Goal: Task Accomplishment & Management: Manage account settings

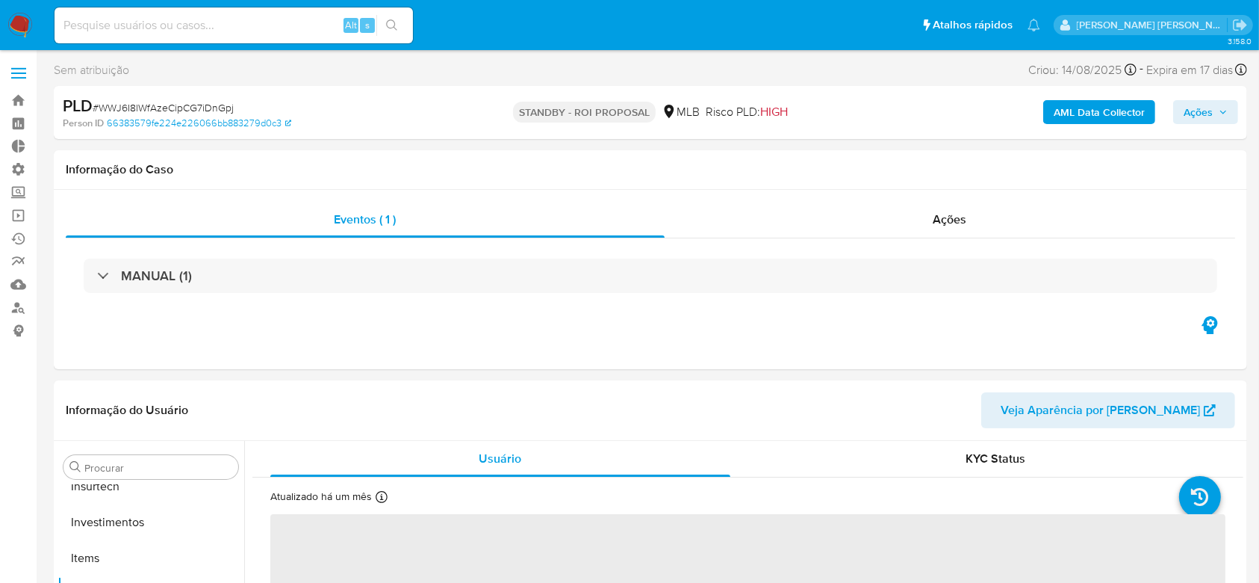
scroll to position [703, 0]
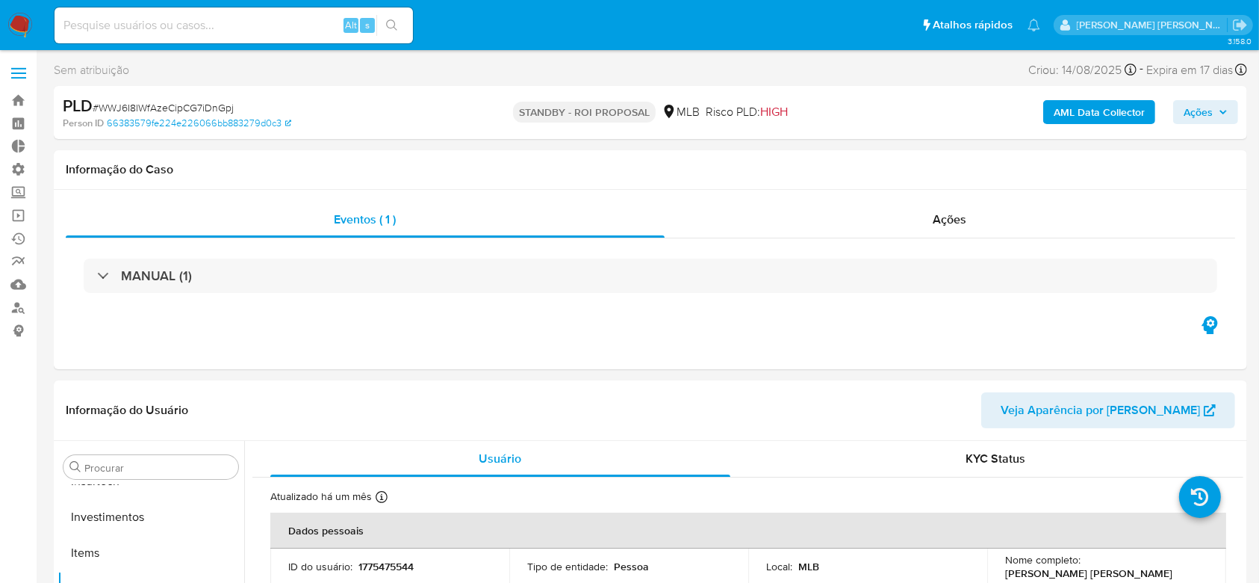
select select "10"
click at [22, 196] on label "Screening" at bounding box center [89, 192] width 178 height 23
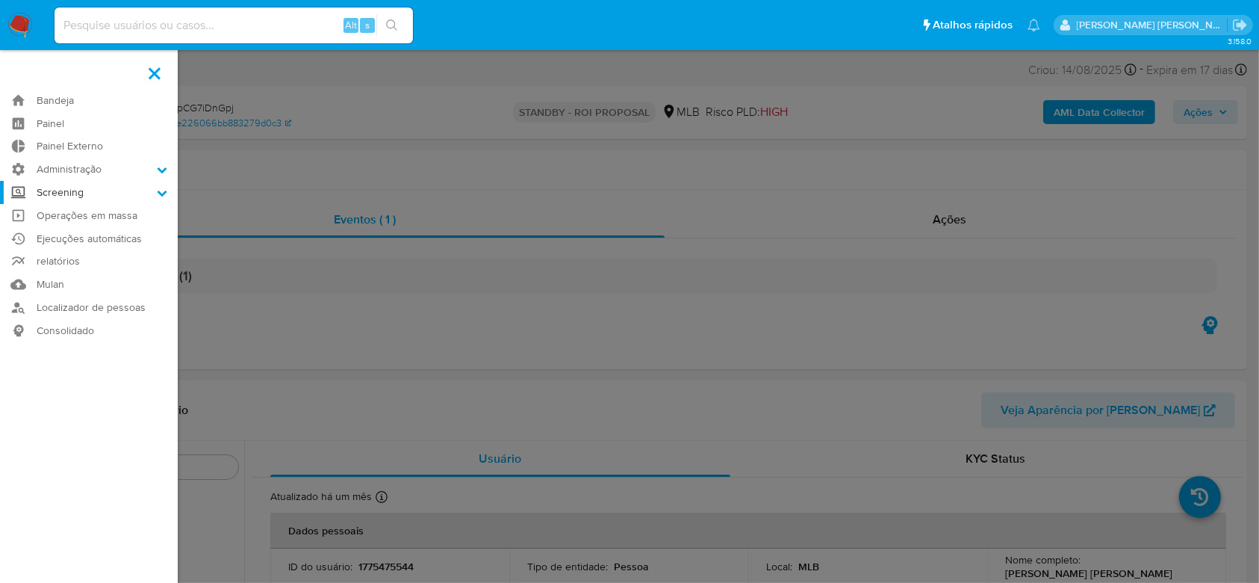
click at [0, 0] on input "Screening" at bounding box center [0, 0] width 0 height 0
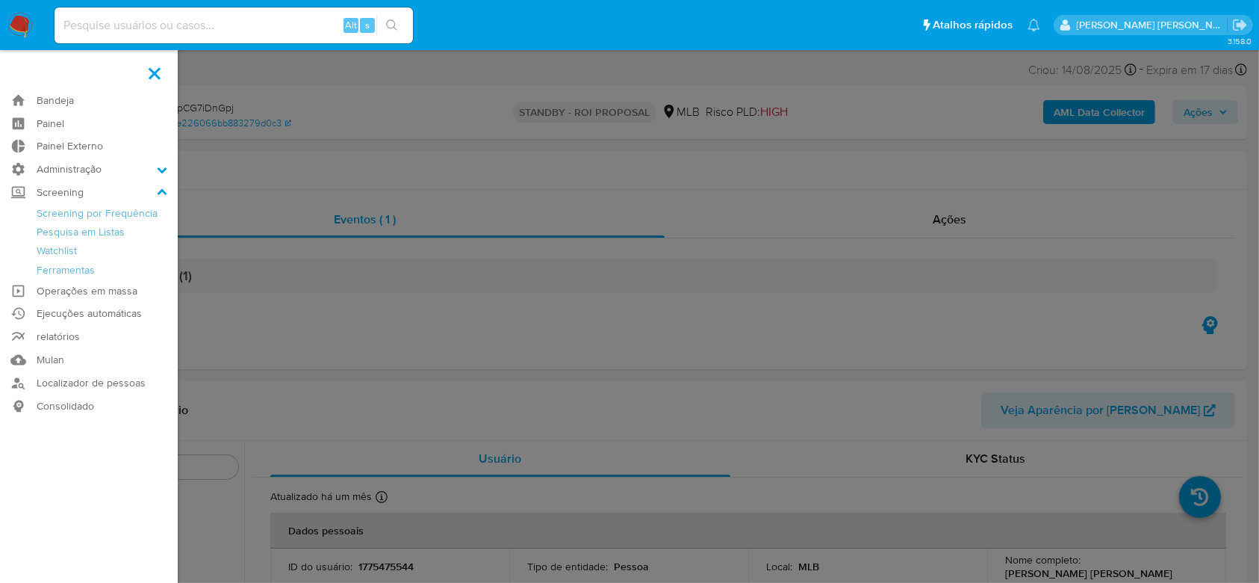
click at [157, 75] on span at bounding box center [155, 73] width 12 height 12
click at [0, 0] on input "checkbox" at bounding box center [0, 0] width 0 height 0
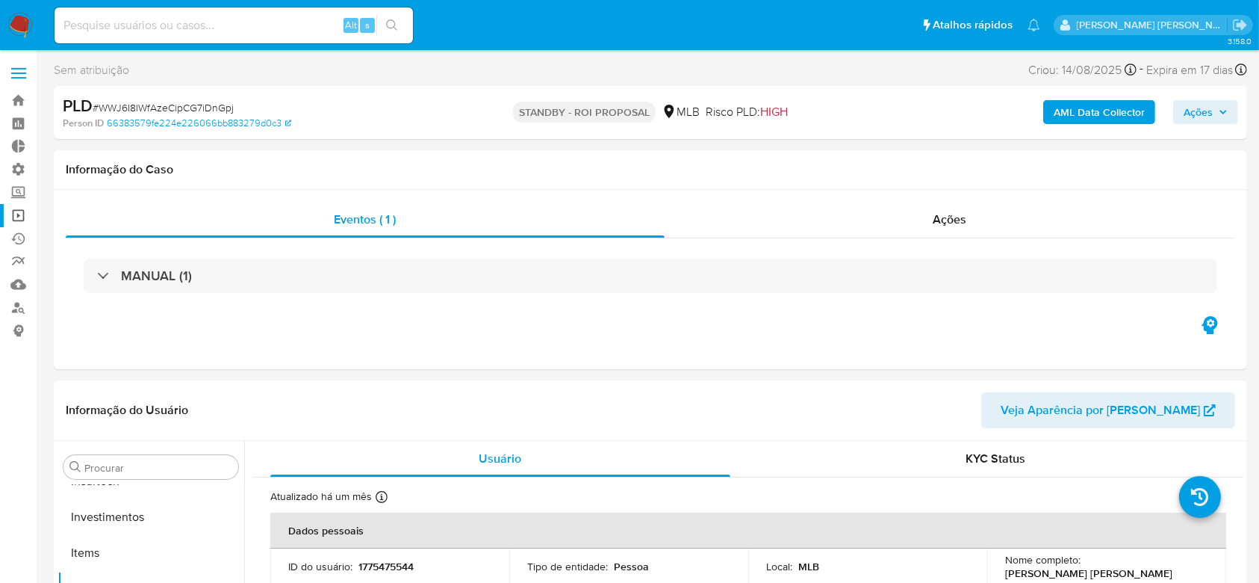
click at [22, 215] on link "Operações em massa" at bounding box center [89, 215] width 178 height 23
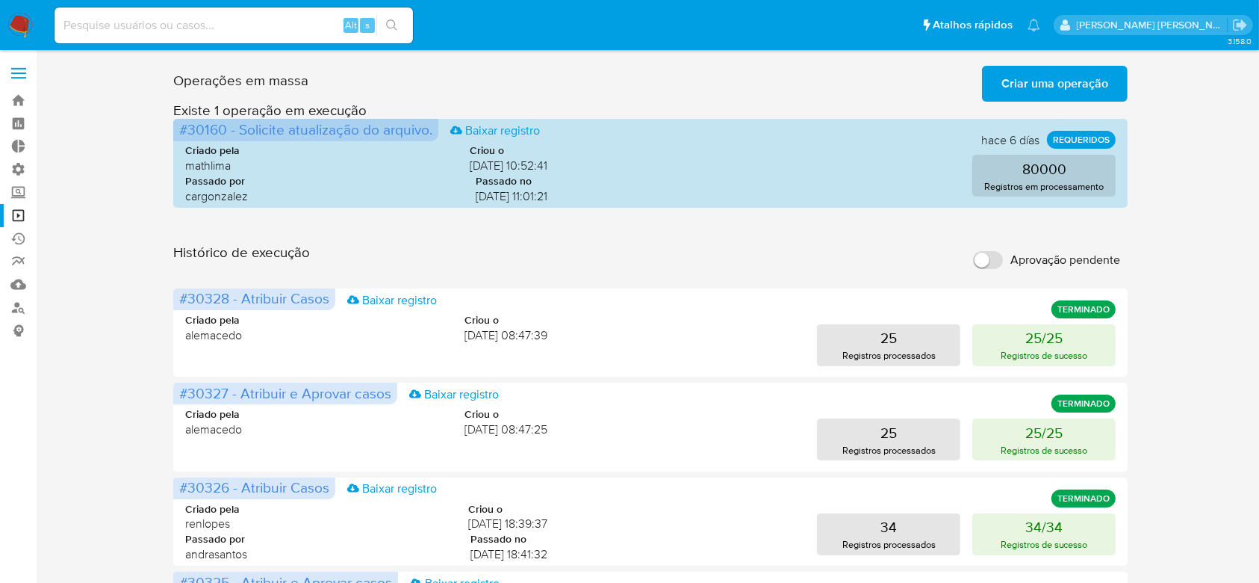
click at [1048, 92] on span "Criar uma operação" at bounding box center [1055, 83] width 107 height 33
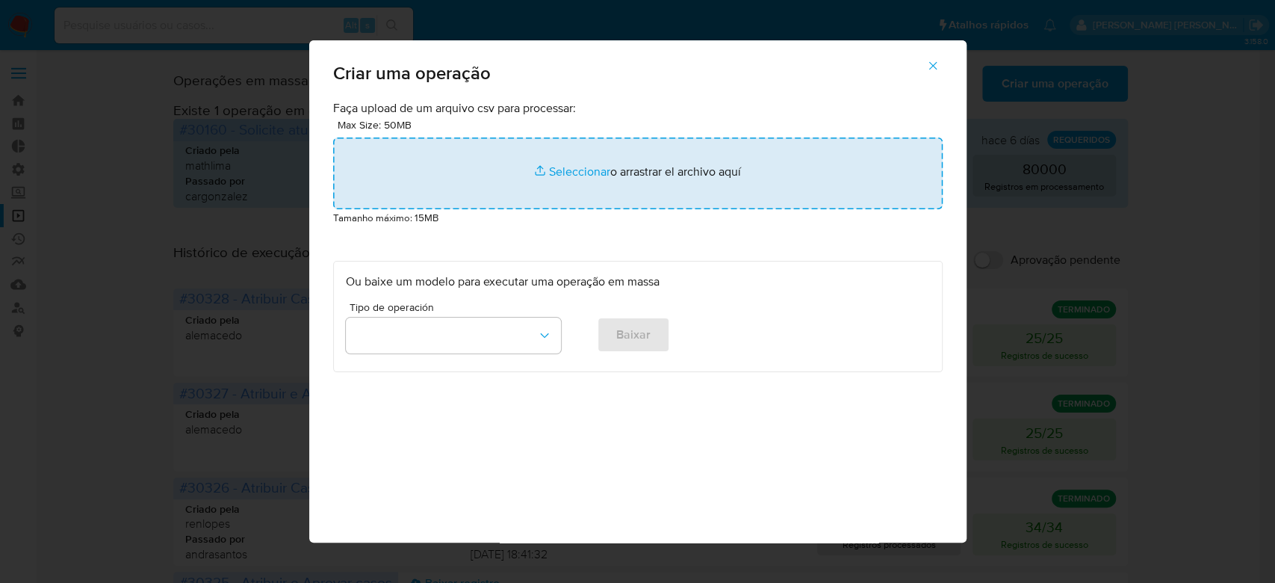
click at [590, 174] on input "file" at bounding box center [637, 173] width 609 height 72
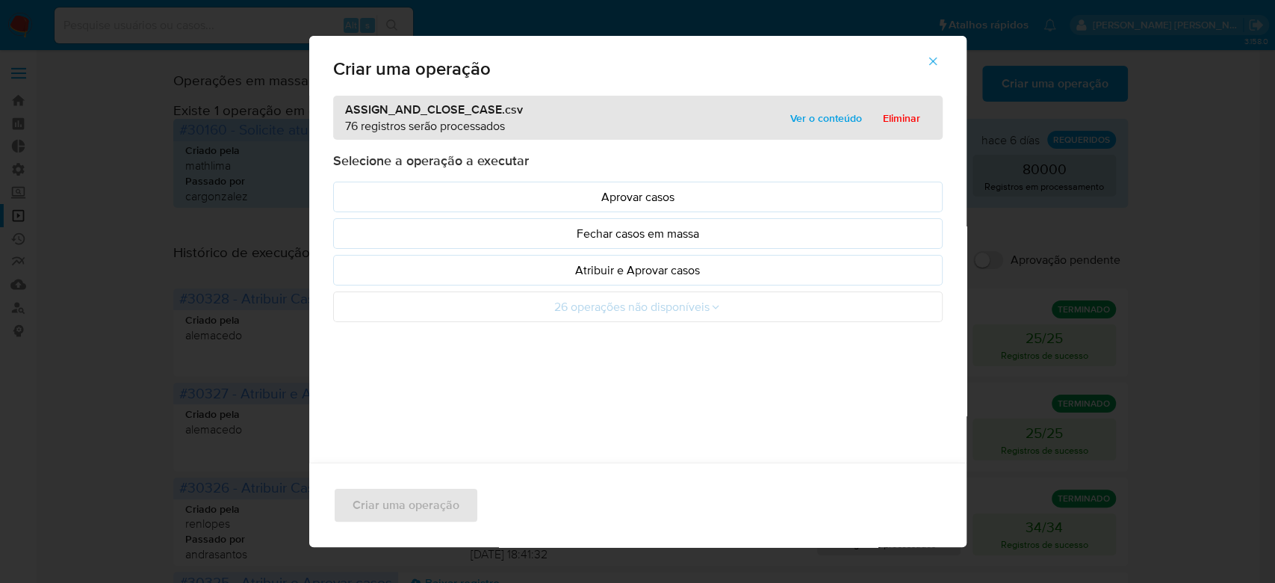
click at [799, 122] on span "Ver o conteúdo" at bounding box center [826, 118] width 72 height 21
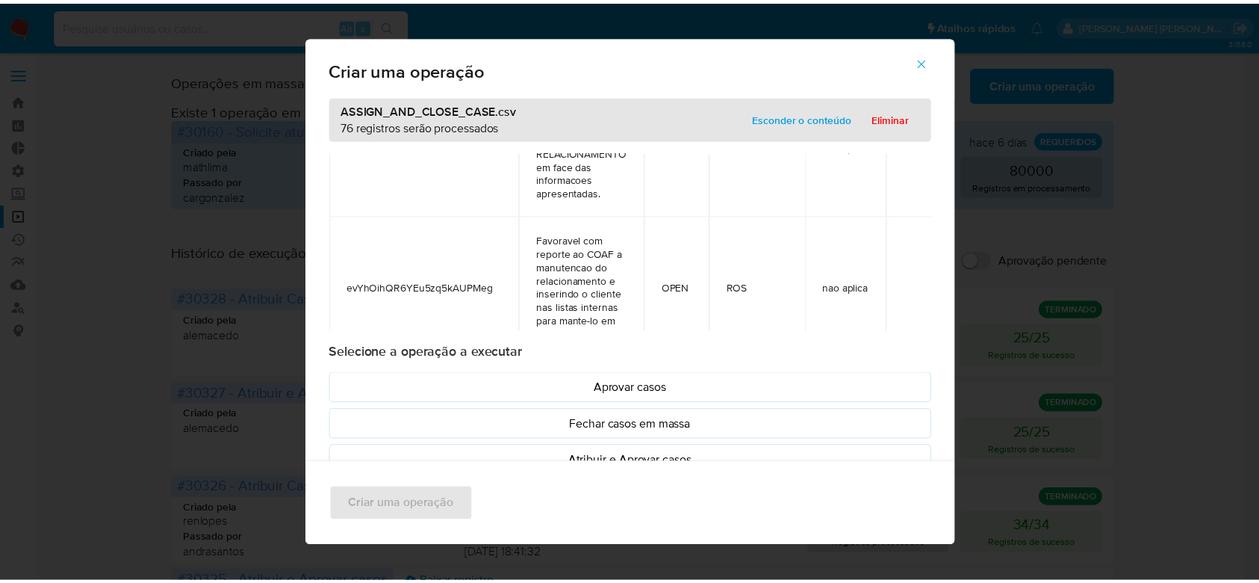
scroll to position [299, 0]
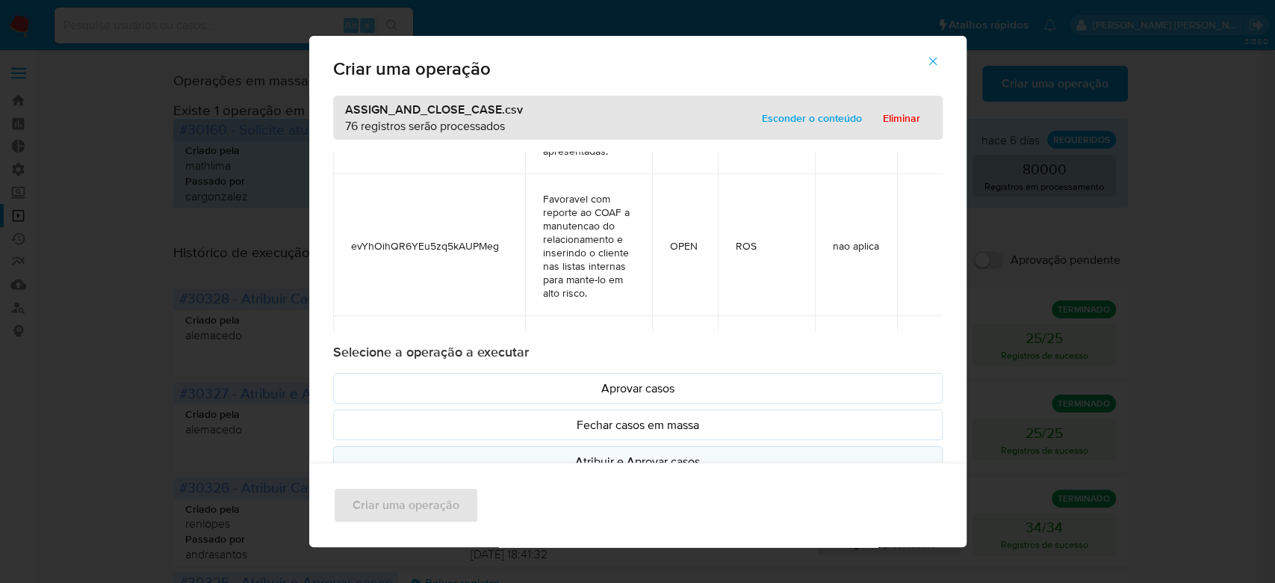
click at [632, 453] on p "Atribuir e Aprovar casos" at bounding box center [638, 461] width 584 height 17
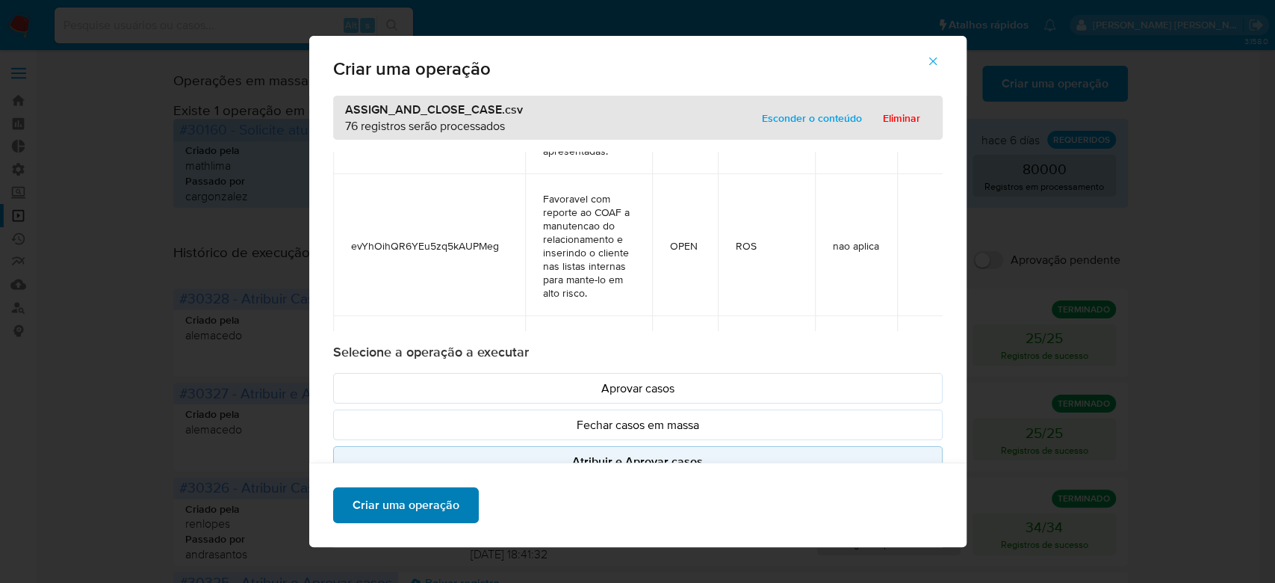
click at [361, 510] on span "Criar uma operação" at bounding box center [406, 504] width 107 height 33
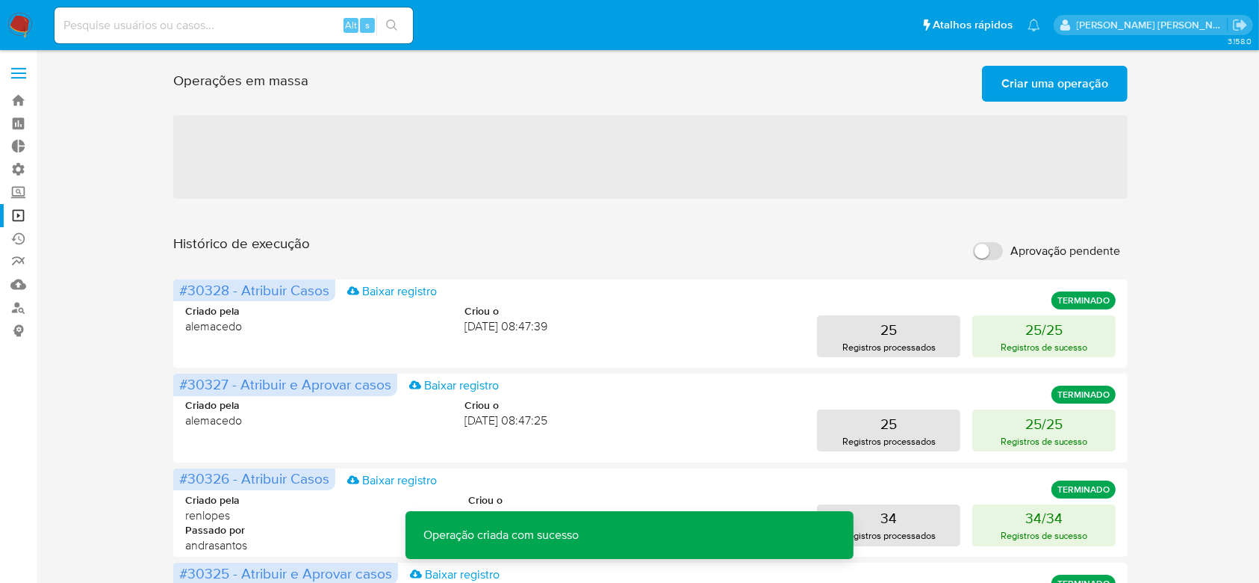
click at [1022, 87] on span "Criar uma operação" at bounding box center [1055, 83] width 107 height 33
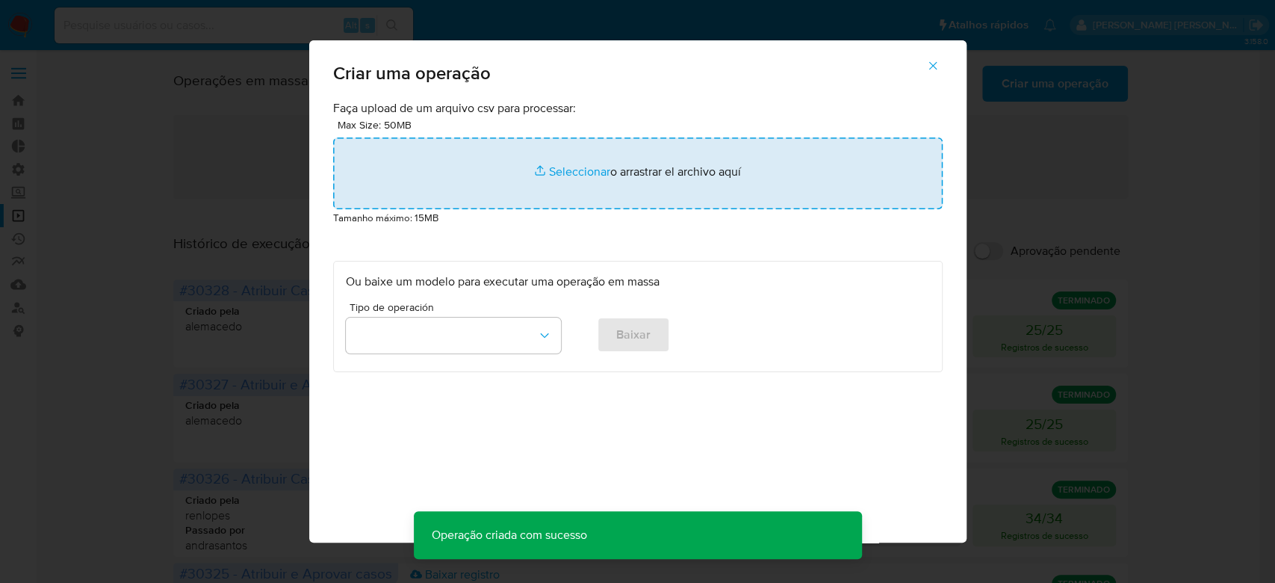
click at [571, 164] on input "file" at bounding box center [637, 173] width 609 height 72
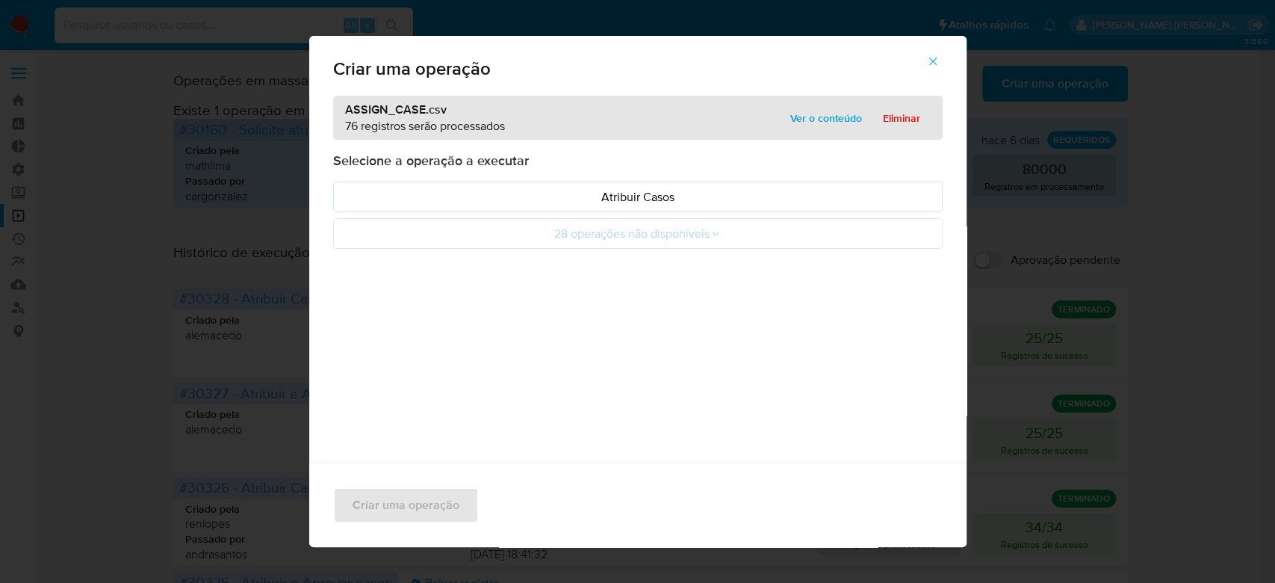
click at [798, 122] on span "Ver o conteúdo" at bounding box center [826, 118] width 72 height 21
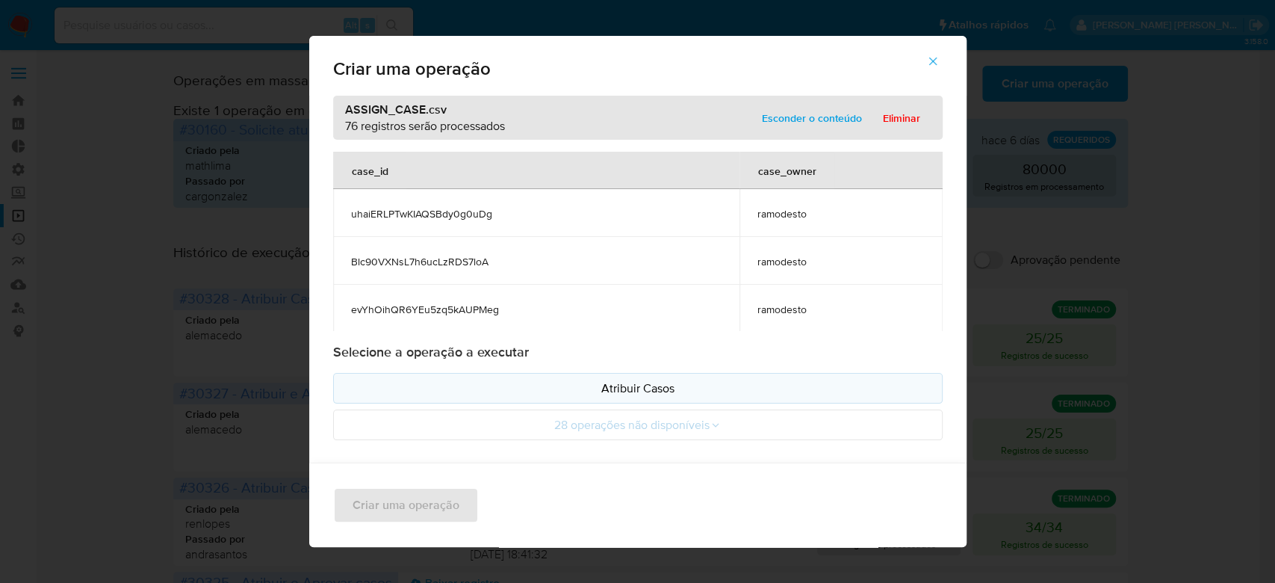
click at [654, 378] on button "Atribuir Casos" at bounding box center [637, 388] width 609 height 31
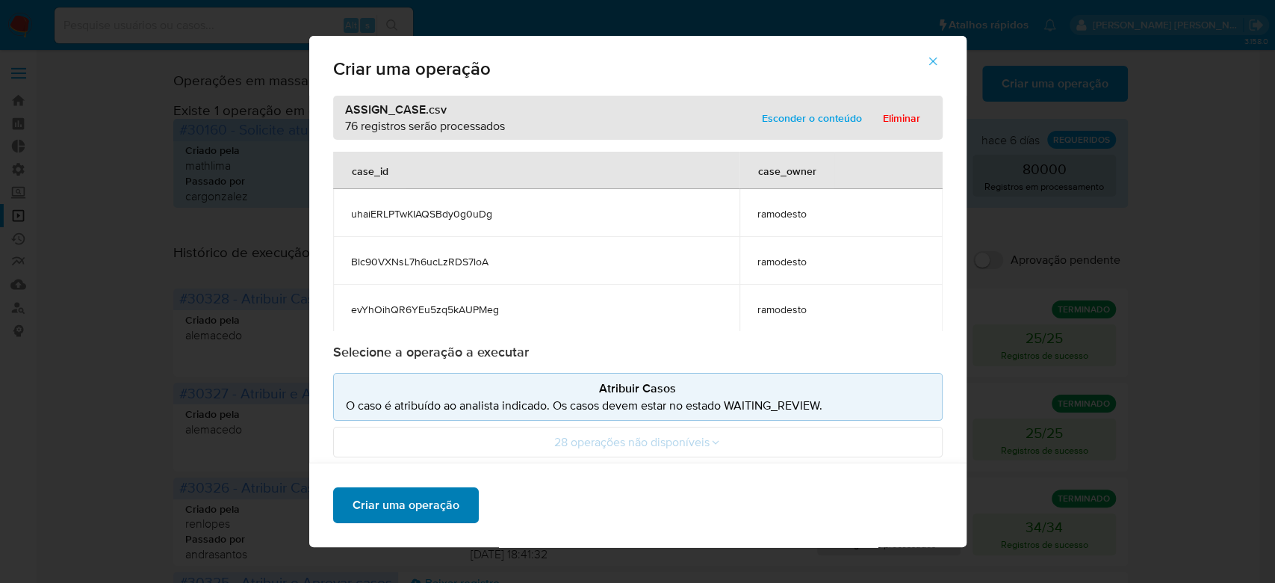
click at [362, 508] on span "Criar uma operação" at bounding box center [406, 504] width 107 height 33
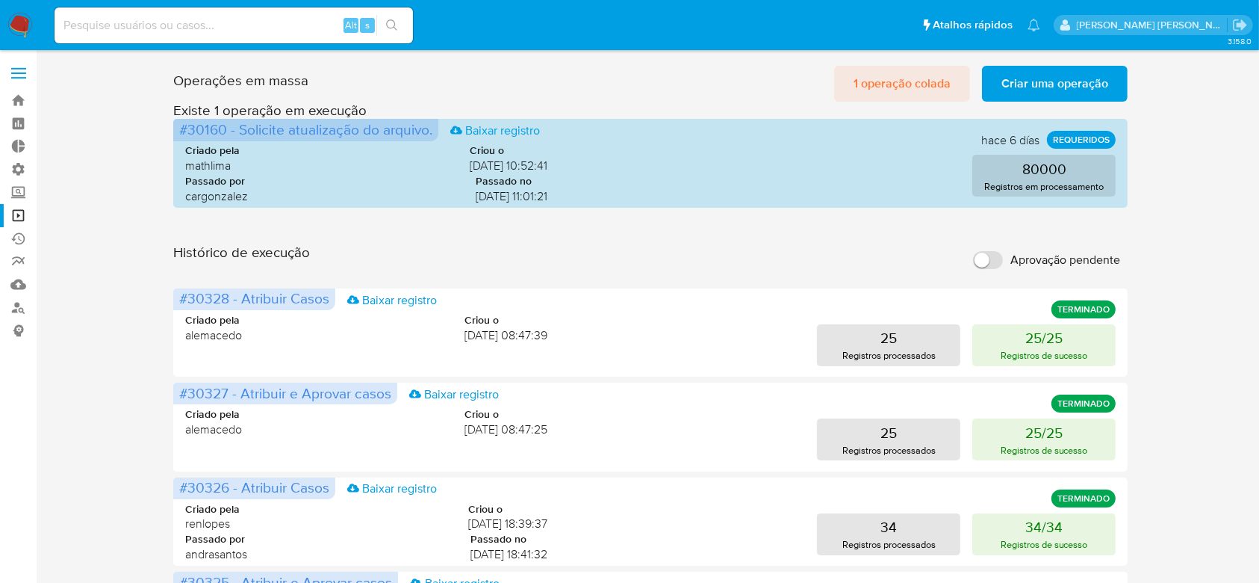
click at [915, 75] on span "1 operação colada" at bounding box center [902, 83] width 97 height 33
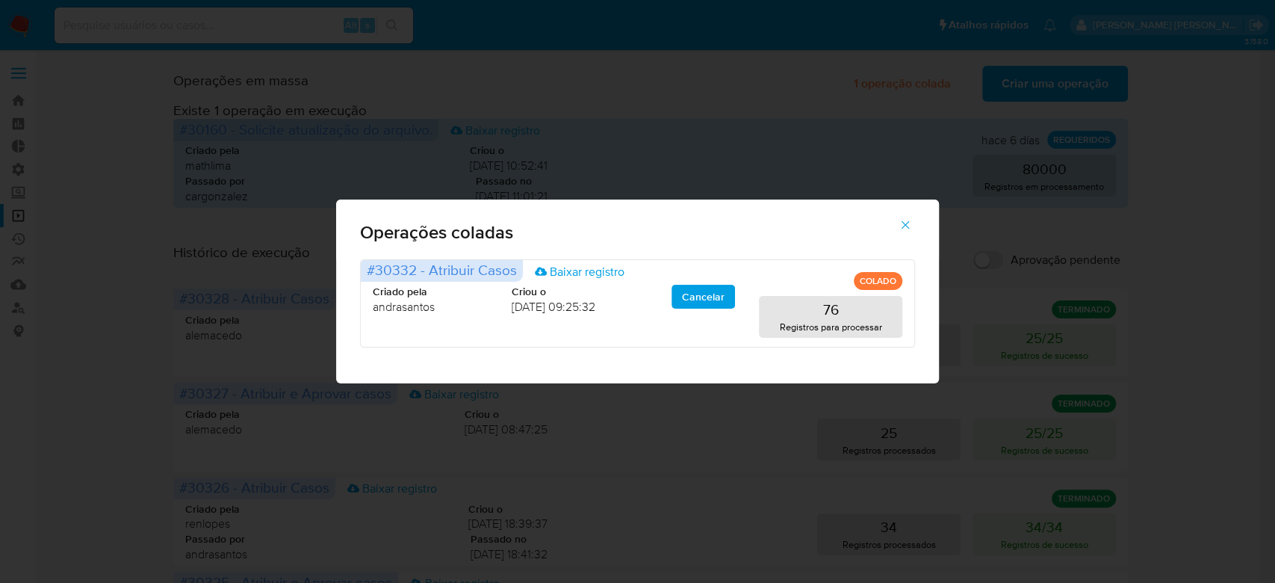
click at [902, 223] on icon "button" at bounding box center [905, 225] width 8 height 8
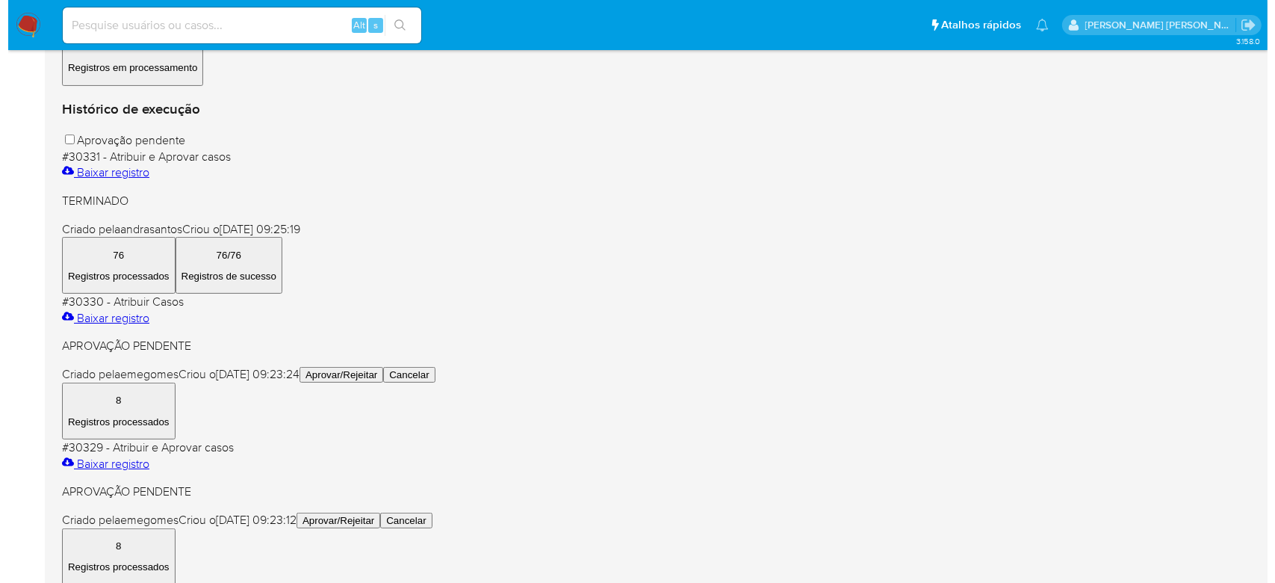
scroll to position [299, 0]
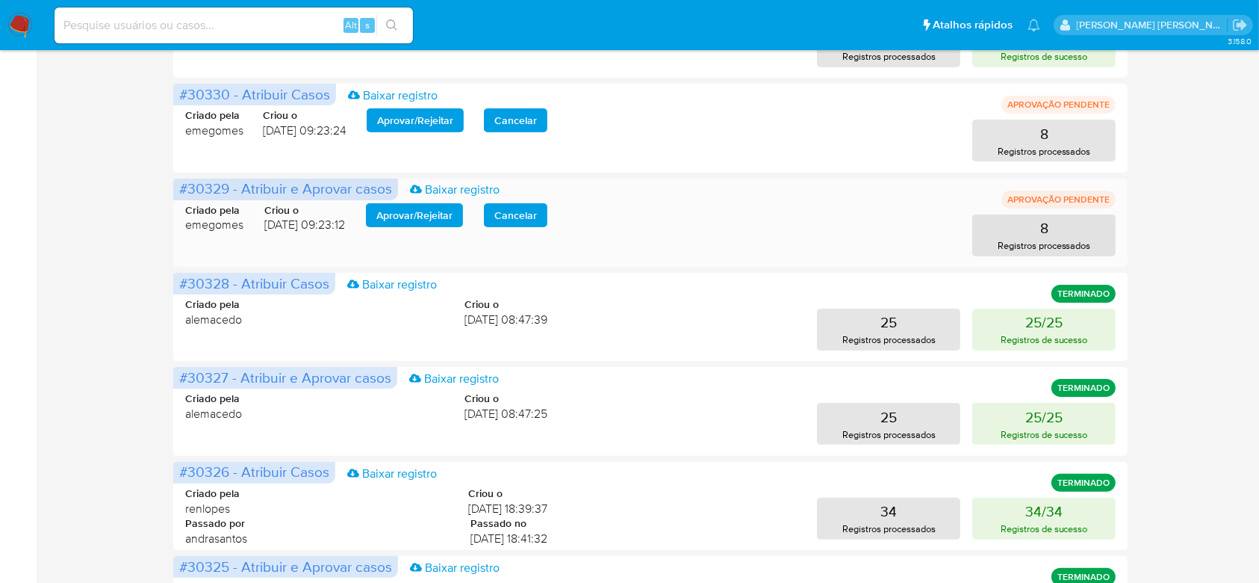
click at [415, 218] on span "Aprovar / Rejeitar" at bounding box center [414, 215] width 76 height 21
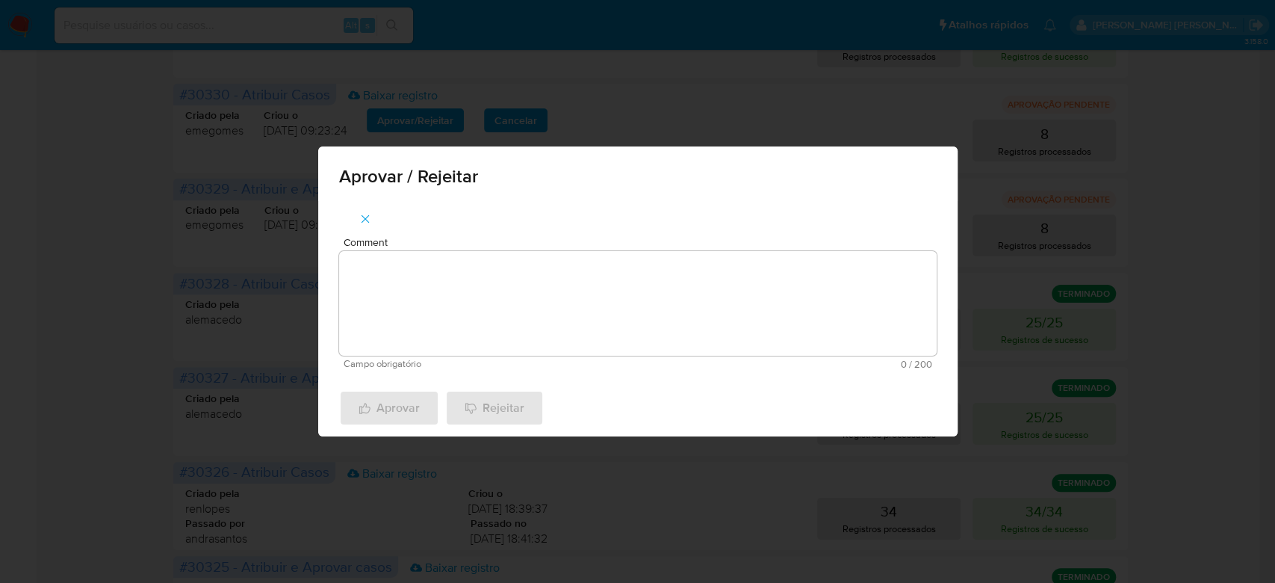
click at [443, 194] on div "Aprovar / Rejeitar" at bounding box center [637, 173] width 639 height 55
click at [429, 285] on textarea "Comment" at bounding box center [638, 303] width 598 height 105
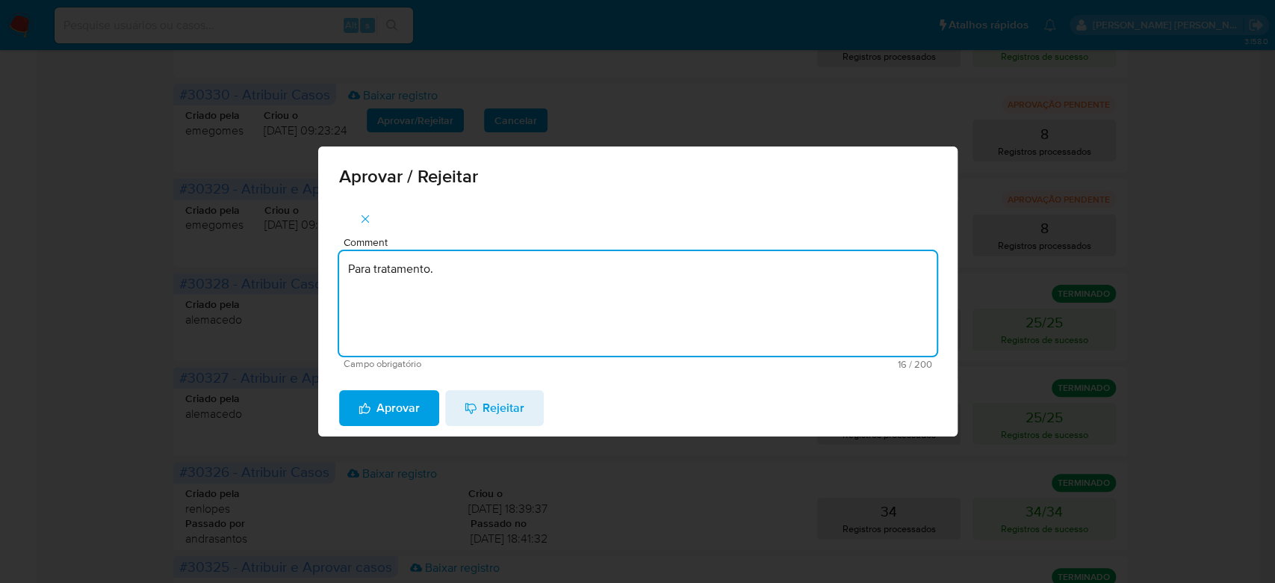
drag, startPoint x: 469, startPoint y: 277, endPoint x: 352, endPoint y: 260, distance: 118.5
click at [352, 260] on textarea "Para tratamento." at bounding box center [638, 303] width 598 height 105
click at [427, 263] on textarea "Para tratamento." at bounding box center [638, 303] width 598 height 105
drag, startPoint x: 454, startPoint y: 278, endPoint x: 299, endPoint y: 254, distance: 157.2
click at [317, 258] on div "Aprovar / Rejeitar Comment Para tratamento. Campo obrigatório 16 / 200 184 cara…" at bounding box center [637, 291] width 1275 height 583
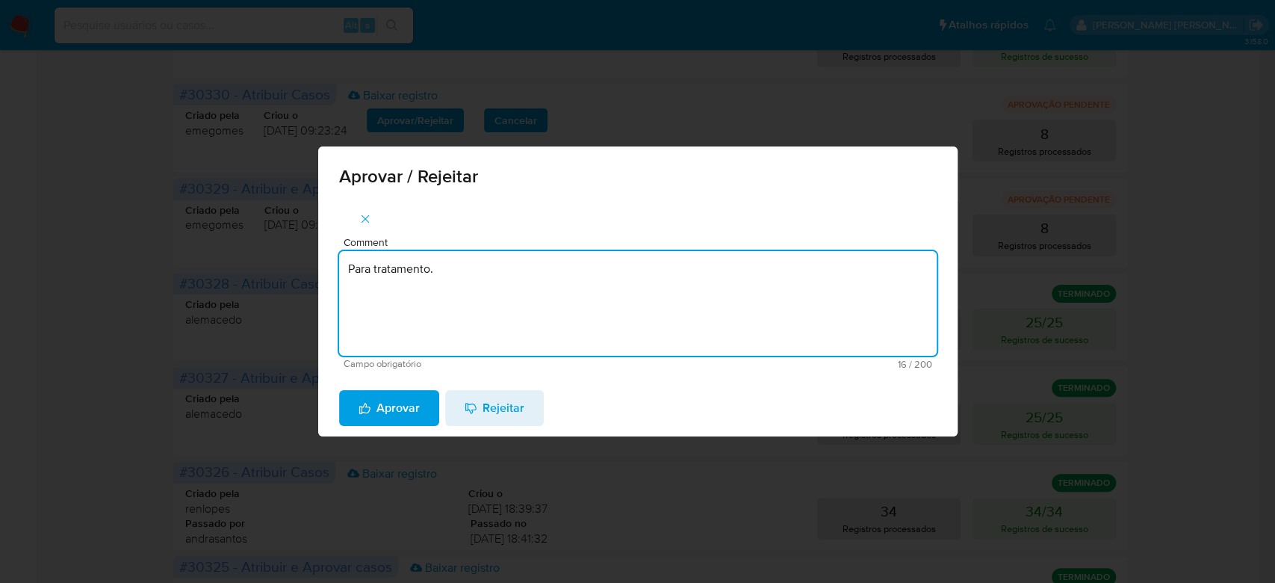
click at [619, 335] on textarea "Para tratamento." at bounding box center [638, 303] width 598 height 105
type textarea "Para tratamento."
click at [393, 403] on span "Aprovar" at bounding box center [389, 407] width 61 height 33
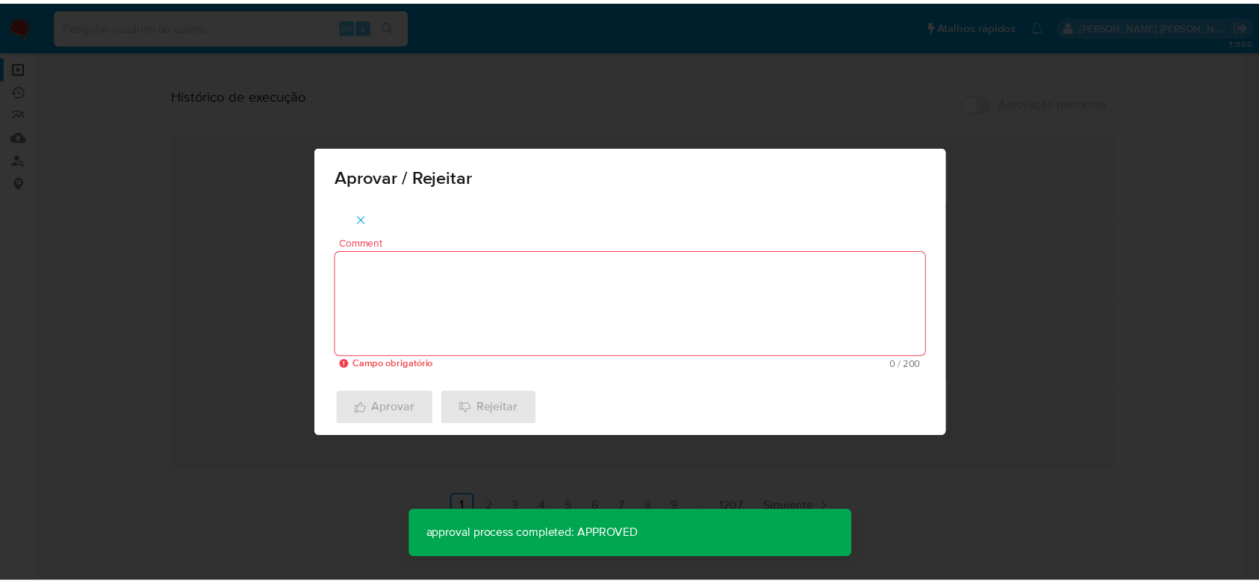
scroll to position [150, 0]
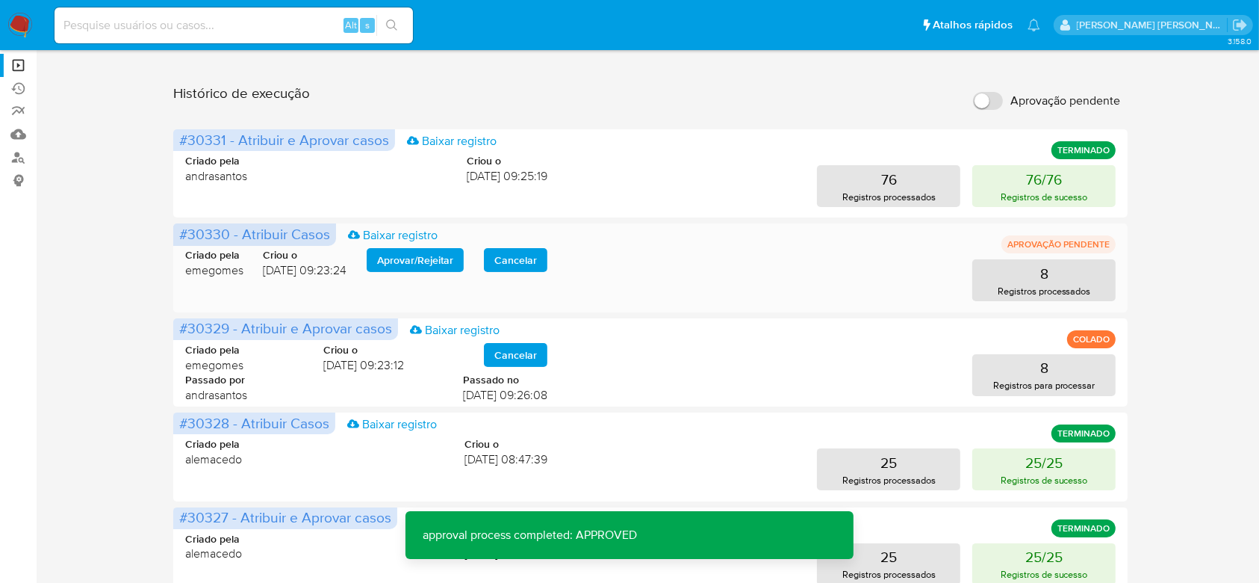
click at [422, 265] on span "Aprovar / Rejeitar" at bounding box center [415, 259] width 76 height 21
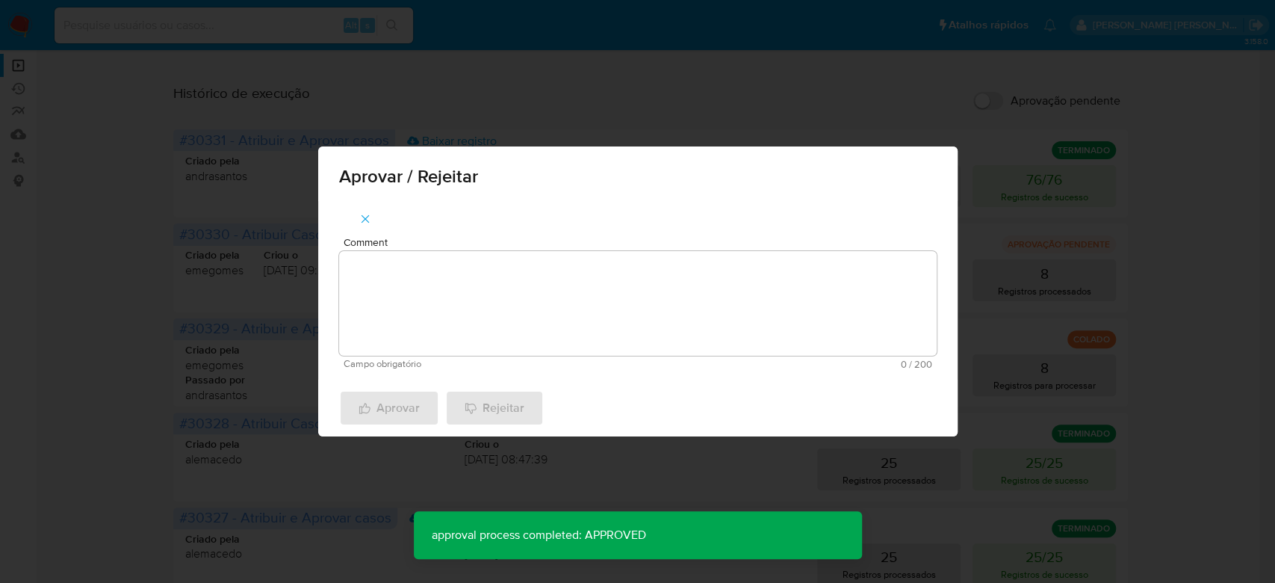
click at [409, 314] on textarea "Comment" at bounding box center [638, 303] width 598 height 105
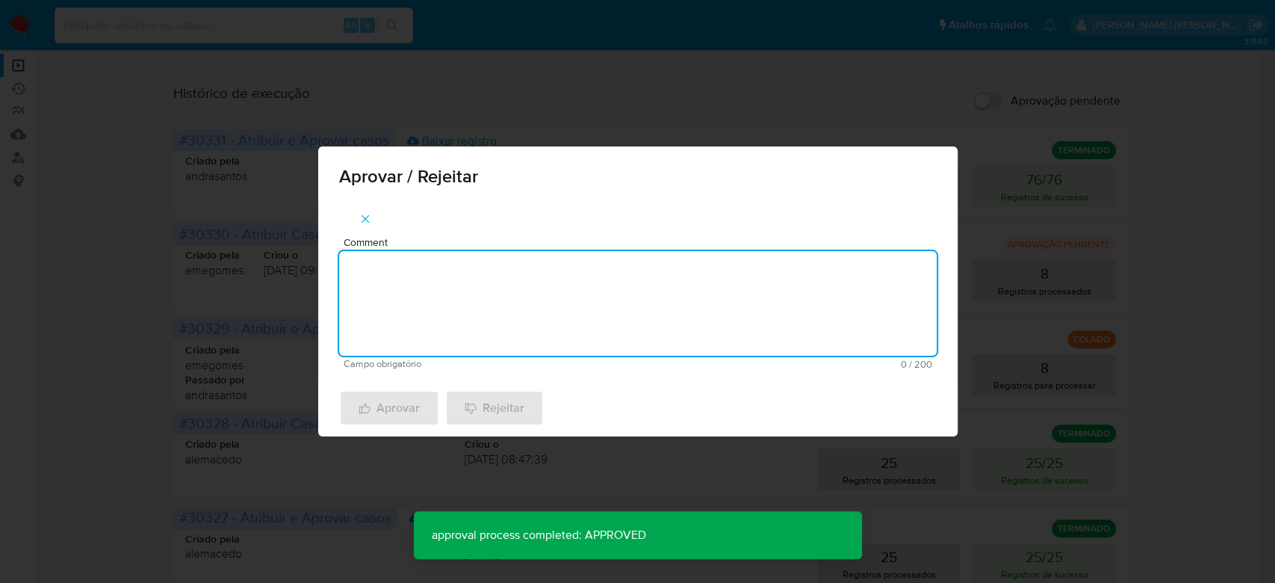
paste textarea "Para tratamento."
type textarea "Para tratamento."
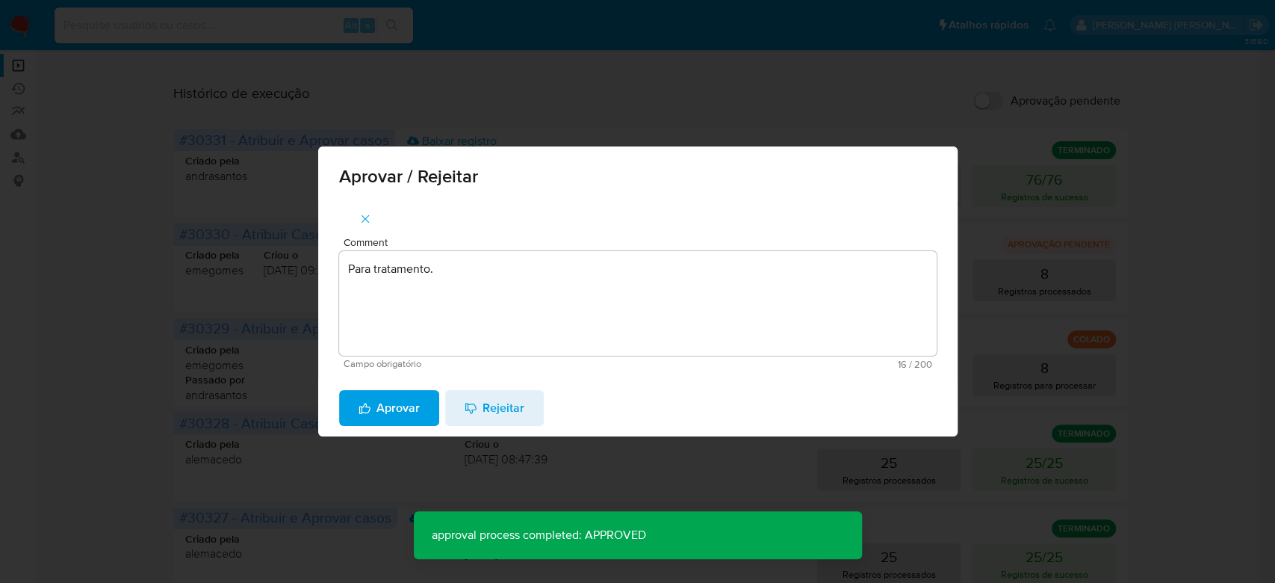
click at [385, 427] on div "Aprovar Rejeitar" at bounding box center [637, 407] width 639 height 57
click at [406, 410] on span "Aprovar" at bounding box center [389, 407] width 61 height 33
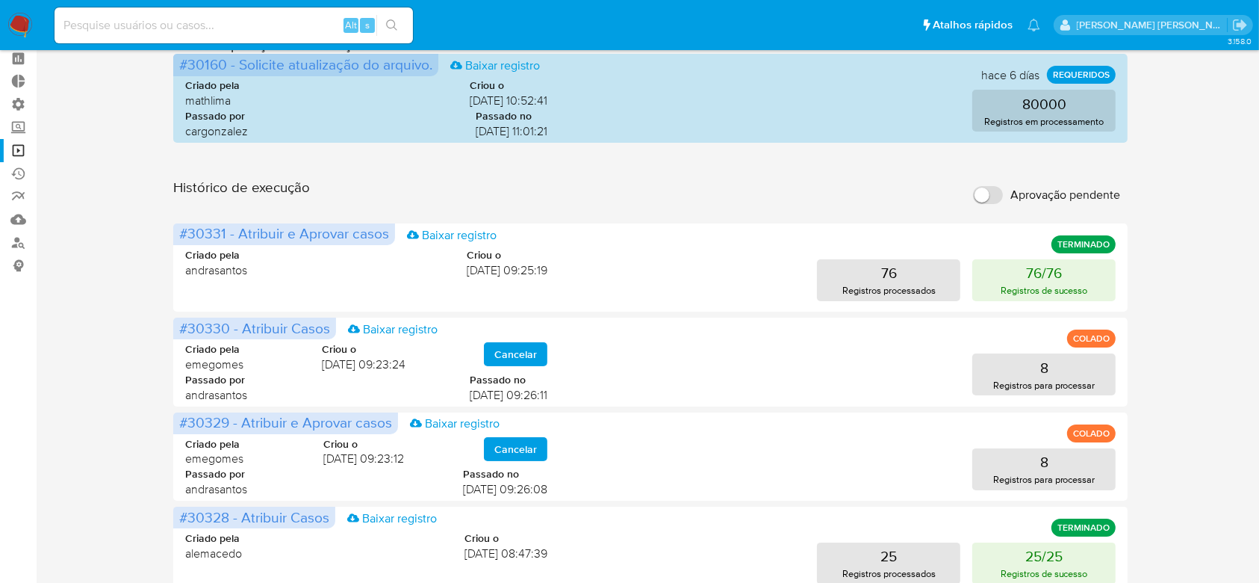
scroll to position [0, 0]
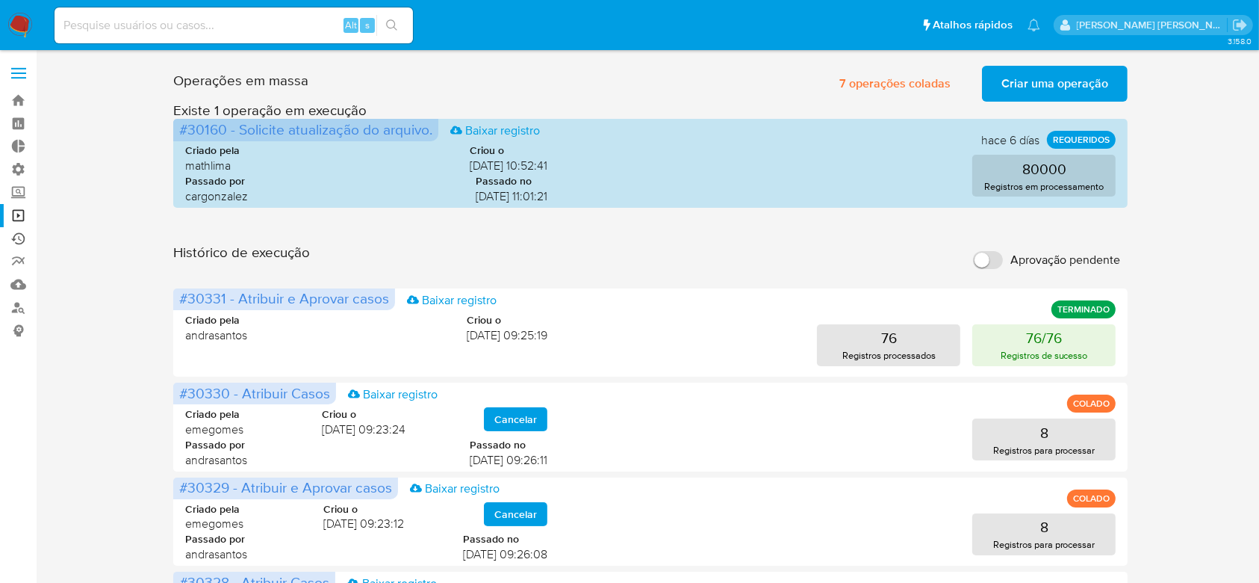
click at [22, 235] on link "Ejecuções automáticas" at bounding box center [89, 238] width 178 height 23
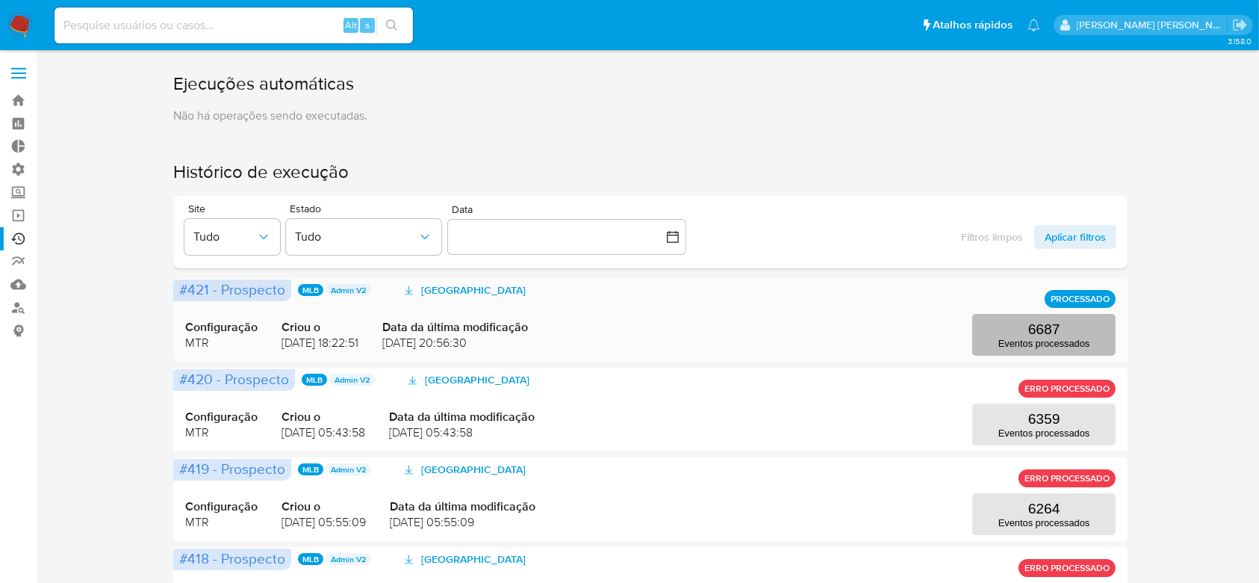
click at [1043, 344] on p "Eventos processados" at bounding box center [1044, 343] width 91 height 11
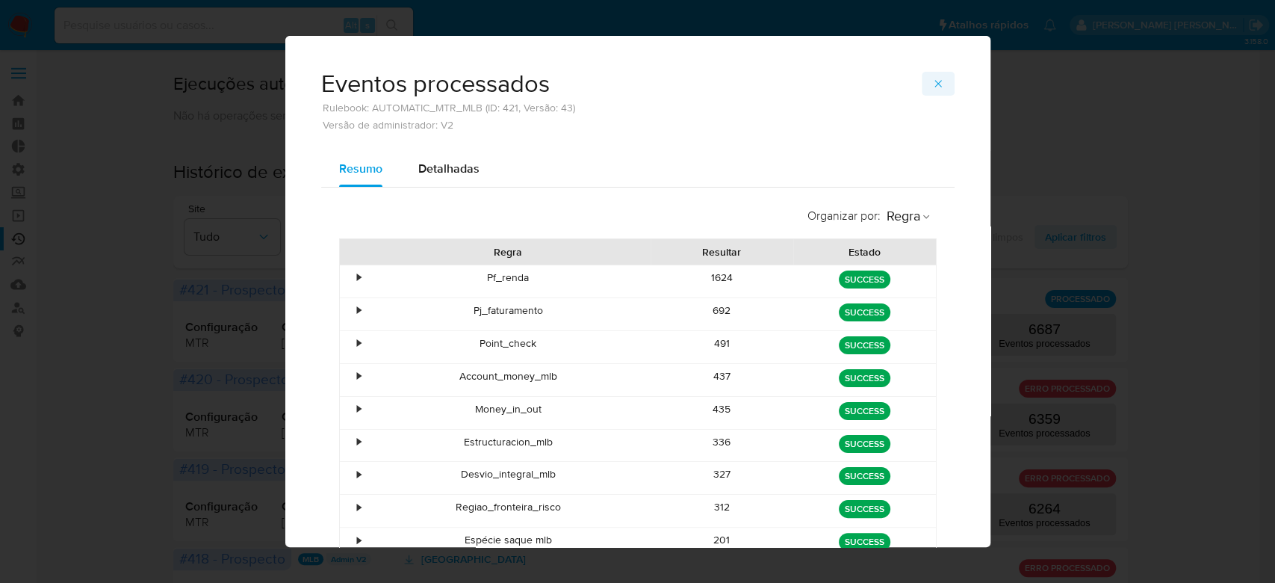
click at [932, 84] on icon "button" at bounding box center [938, 84] width 12 height 12
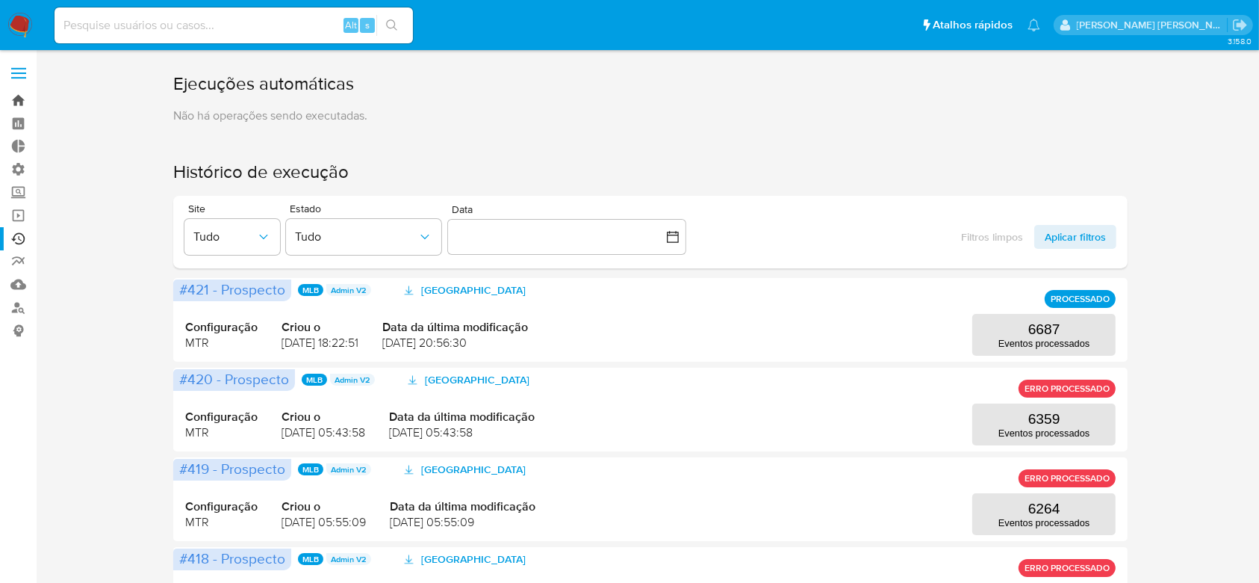
click at [22, 111] on link "Bandeja" at bounding box center [89, 100] width 178 height 23
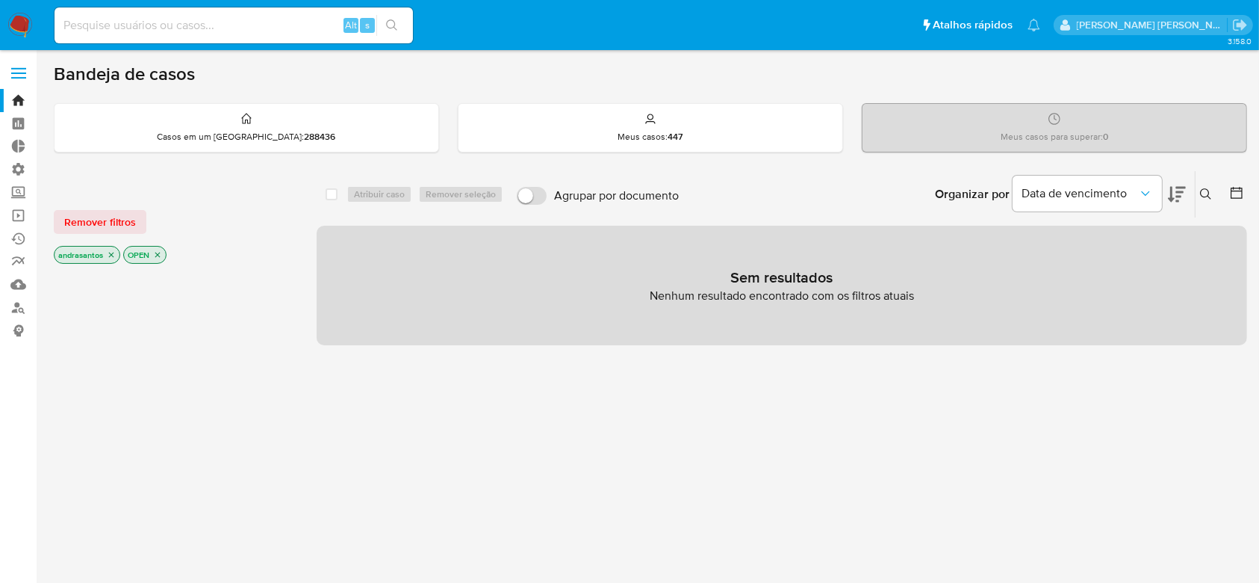
click at [117, 255] on p "andrasantos" at bounding box center [87, 254] width 65 height 16
click at [112, 254] on icon "close-filter" at bounding box center [111, 254] width 5 height 5
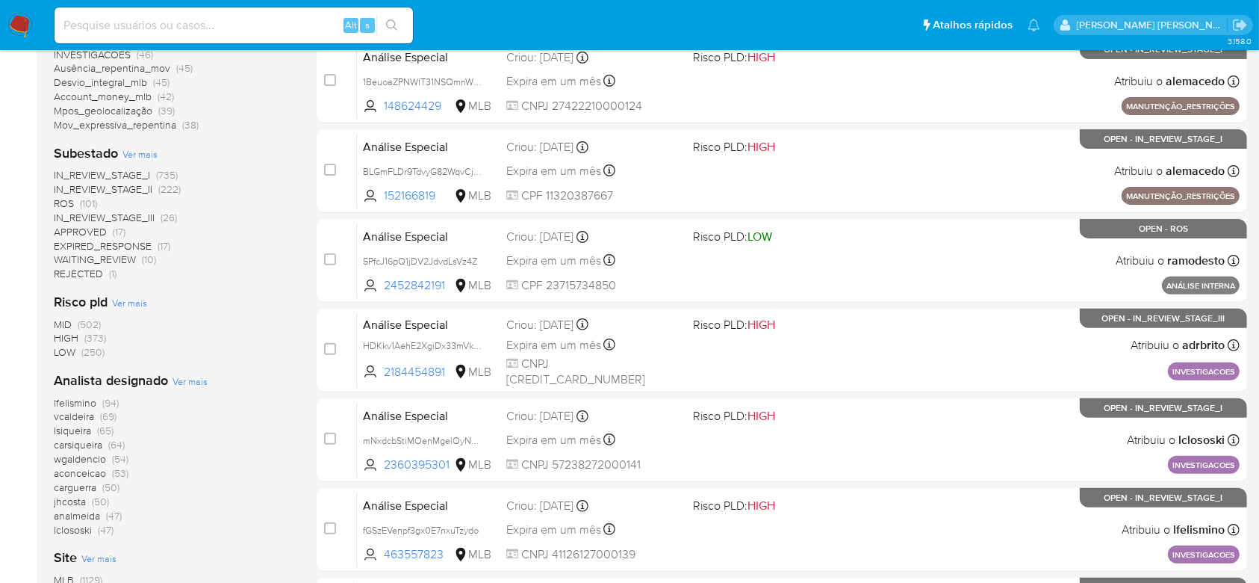
scroll to position [497, 0]
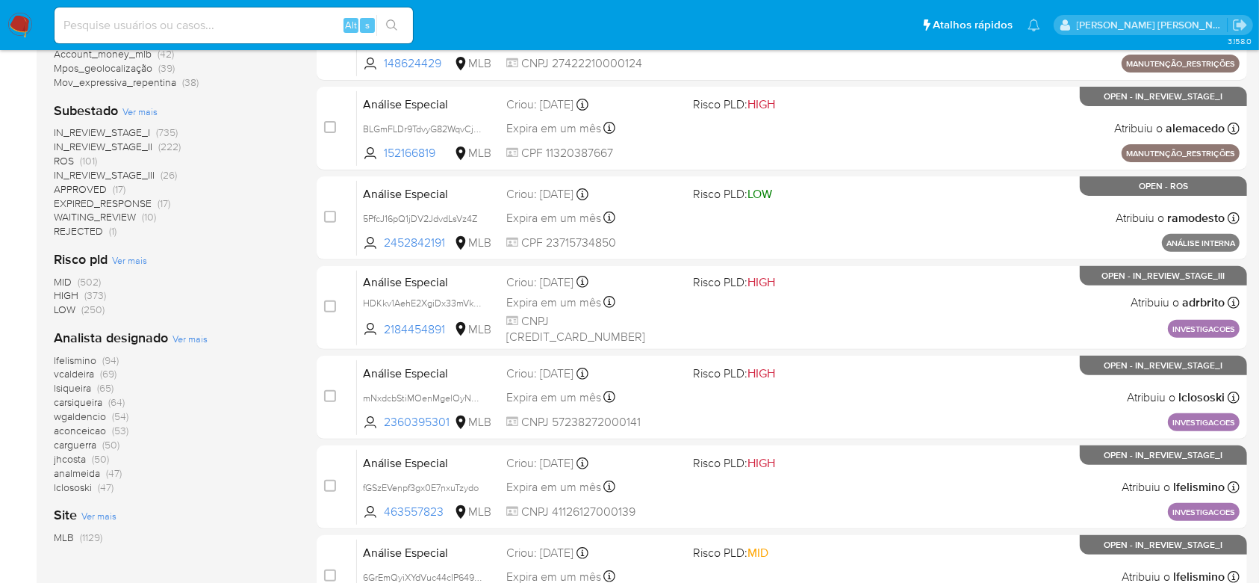
click at [189, 342] on span "Ver mais" at bounding box center [190, 338] width 35 height 13
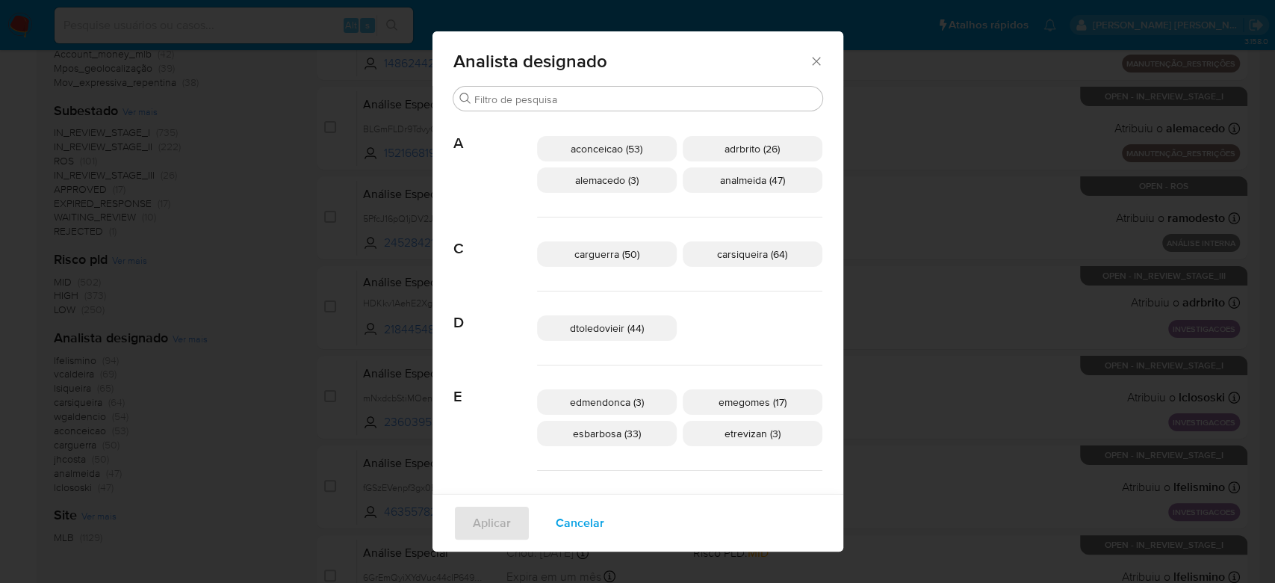
click at [812, 61] on icon "Fechar" at bounding box center [816, 61] width 8 height 8
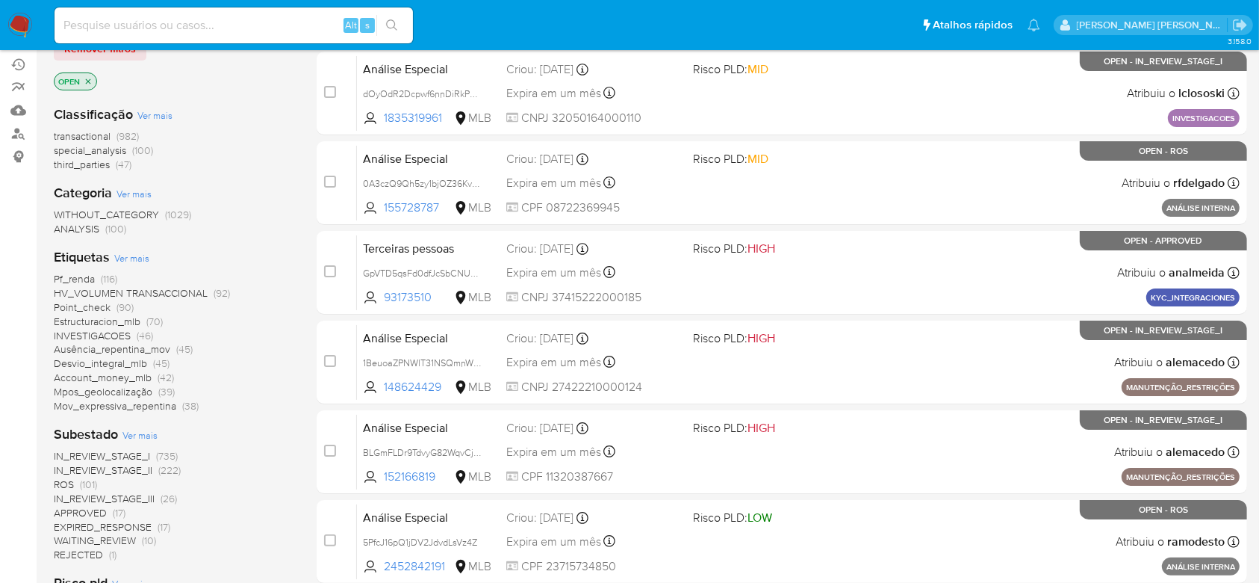
scroll to position [0, 0]
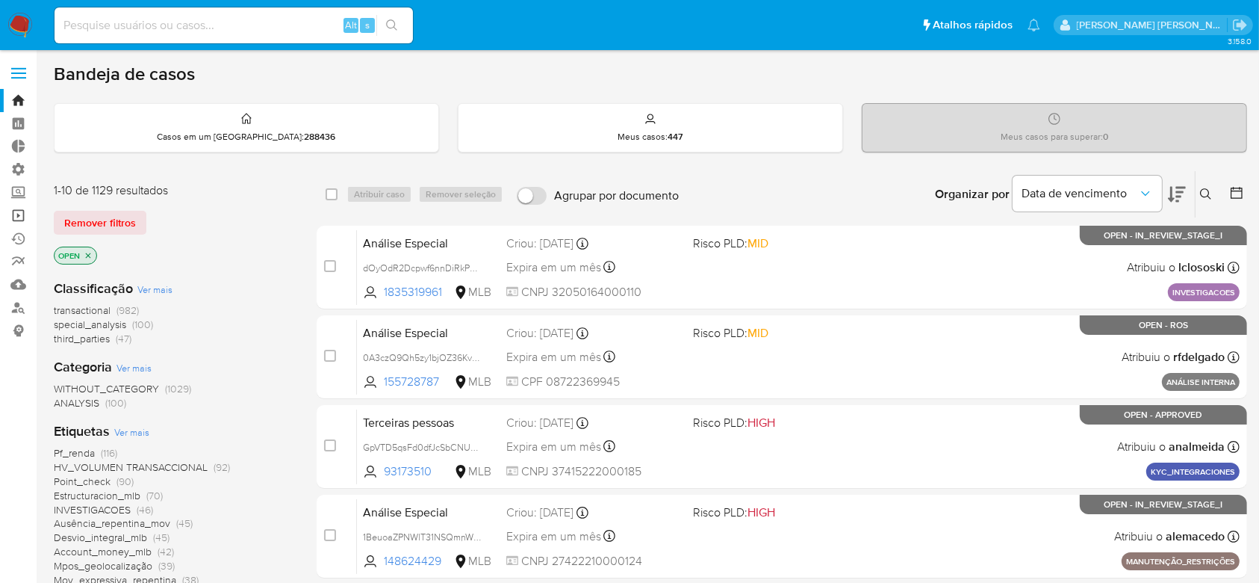
click at [18, 220] on link "Operações em massa" at bounding box center [89, 215] width 178 height 23
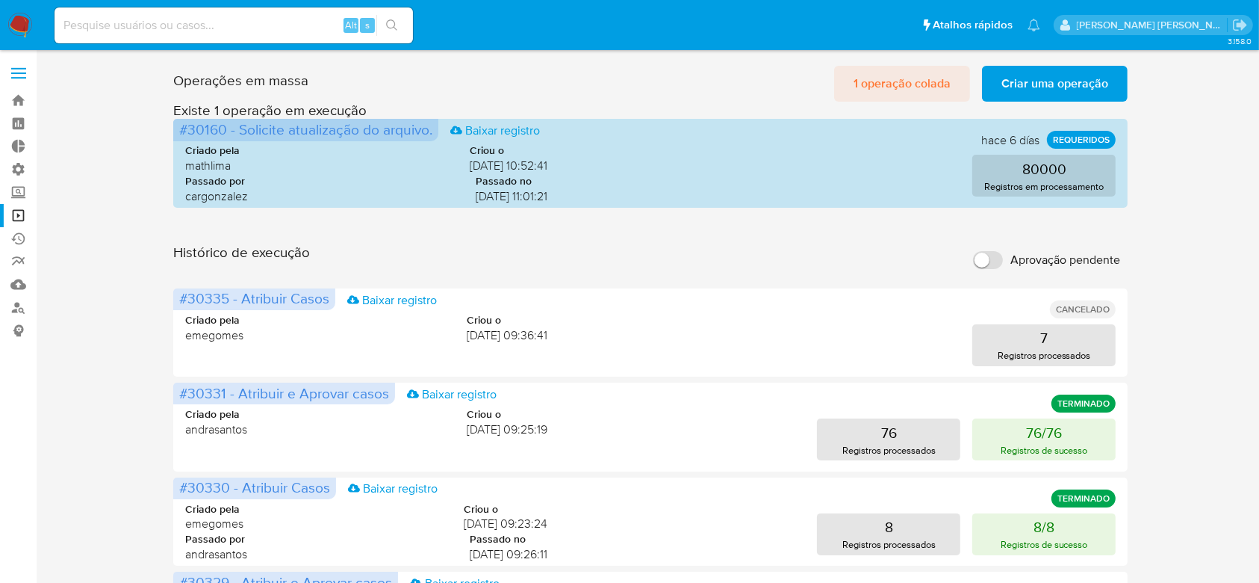
click at [877, 85] on span "1 operação colada" at bounding box center [902, 83] width 97 height 33
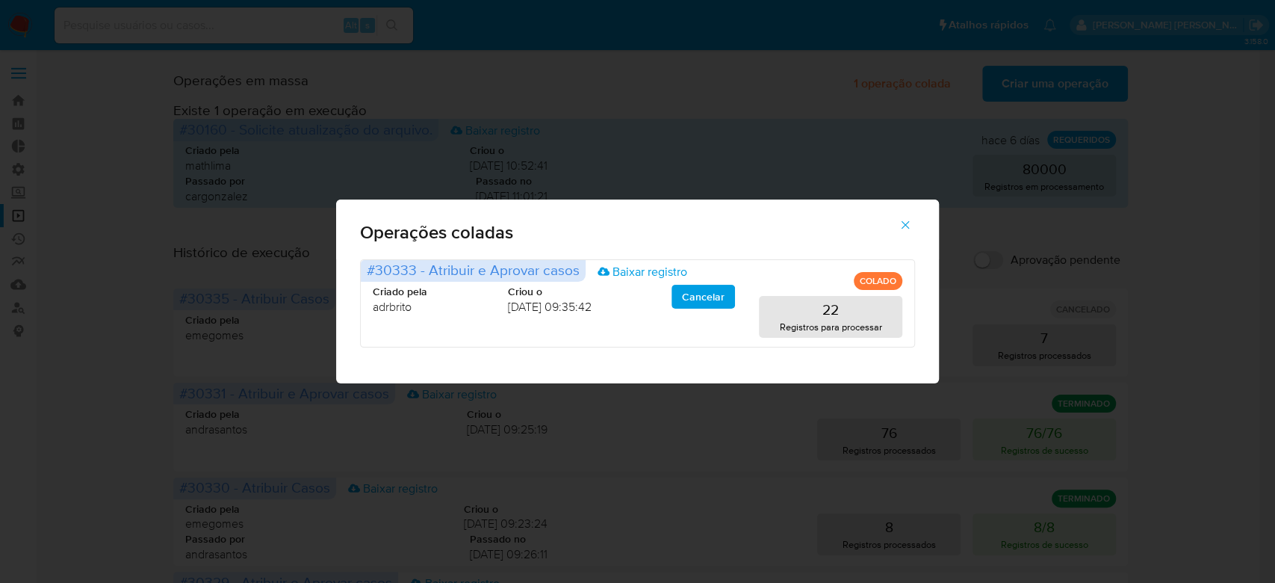
click at [902, 223] on icon "button" at bounding box center [904, 224] width 13 height 13
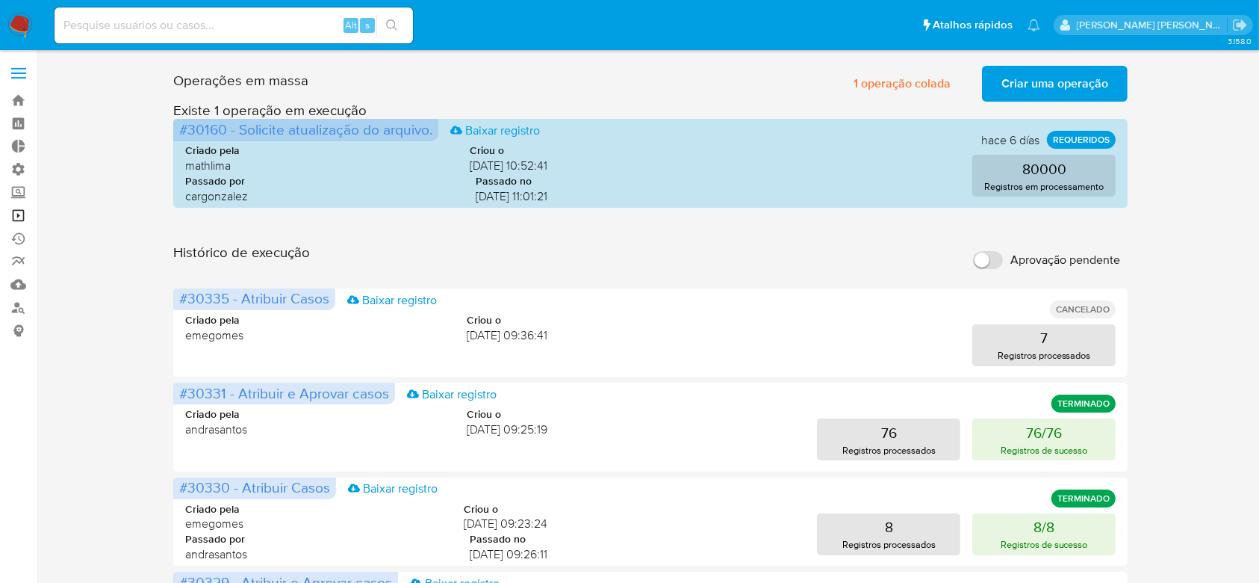
click at [17, 213] on link "Operações em massa" at bounding box center [89, 215] width 178 height 23
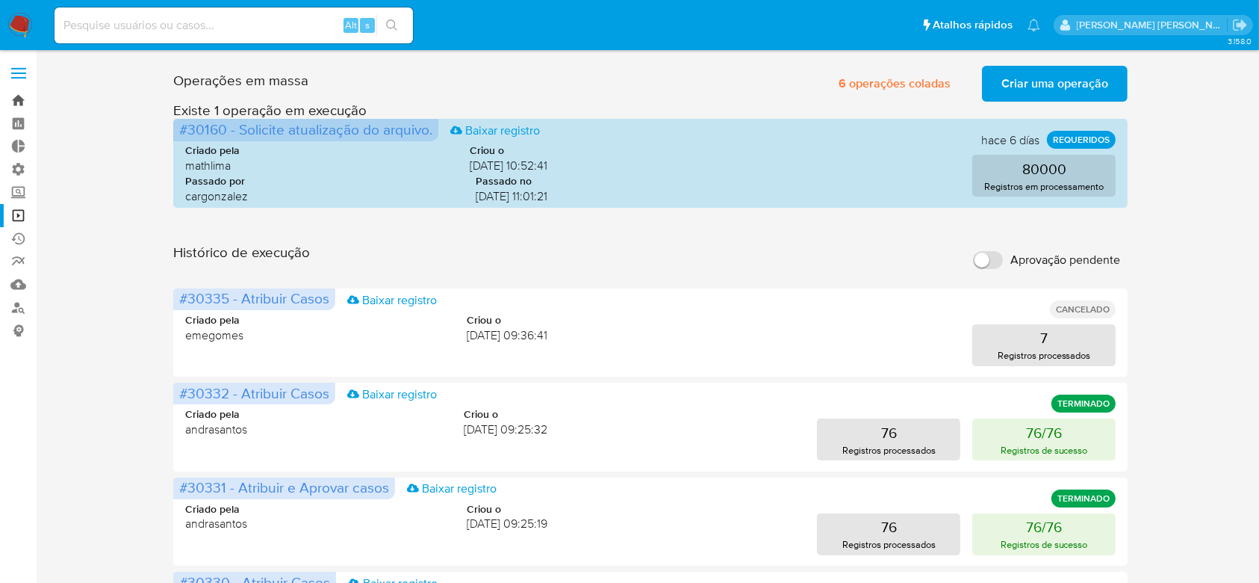
click at [24, 105] on link "Bandeja" at bounding box center [89, 100] width 178 height 23
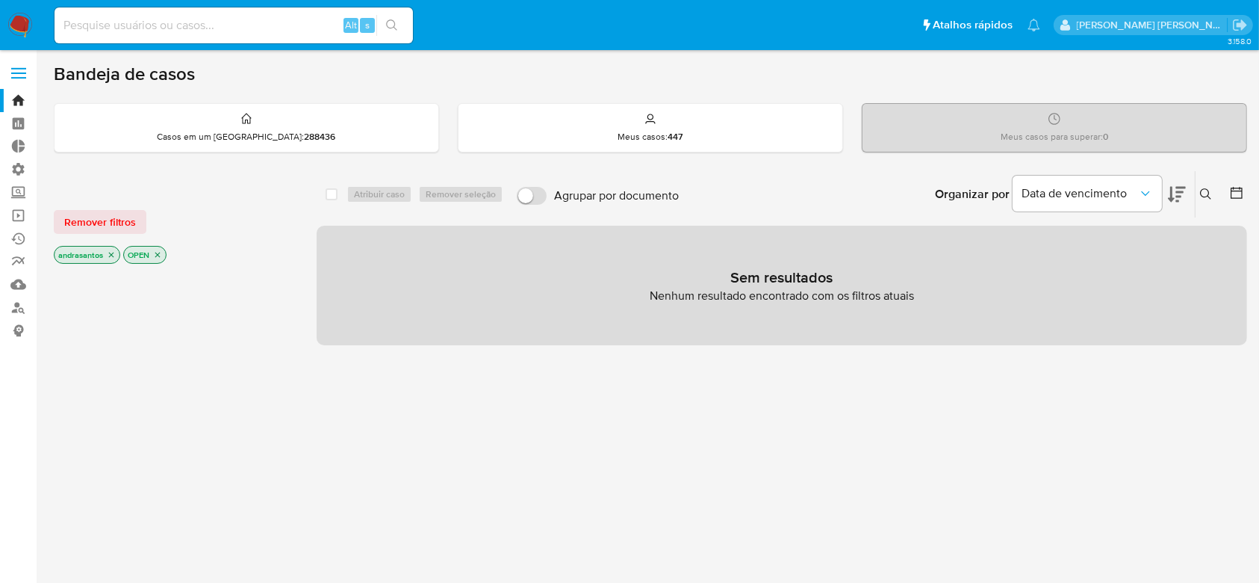
click at [112, 251] on icon "close-filter" at bounding box center [111, 254] width 9 height 9
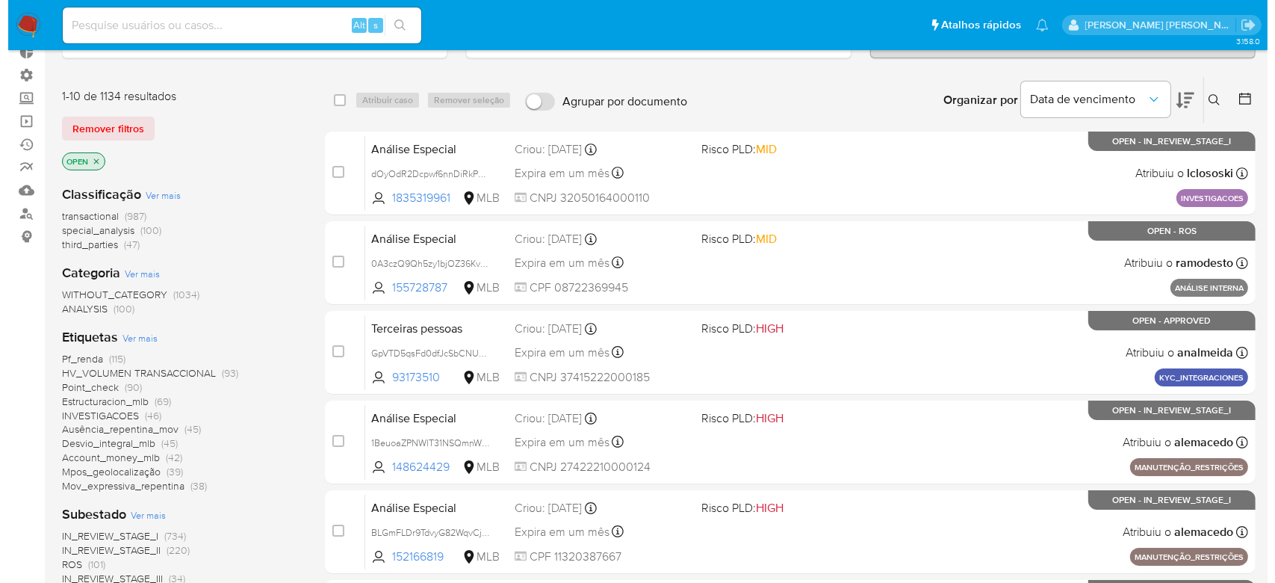
scroll to position [199, 0]
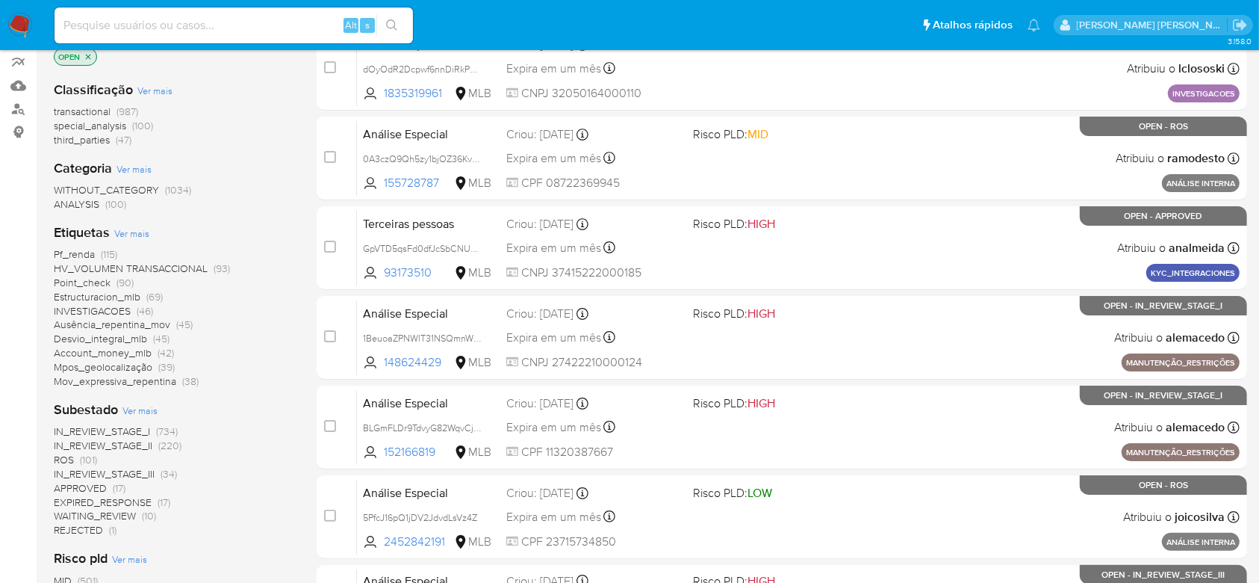
click at [149, 412] on span "Ver mais" at bounding box center [139, 409] width 35 height 13
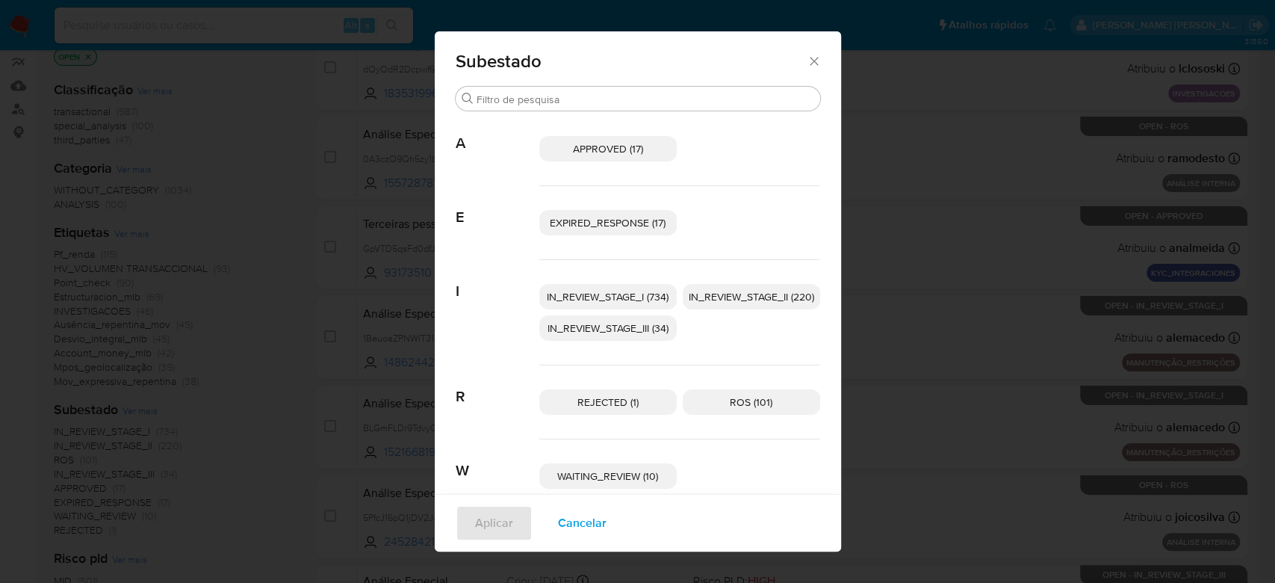
click at [574, 291] on span "IN_REVIEW_STAGE_I (734)" at bounding box center [608, 296] width 122 height 15
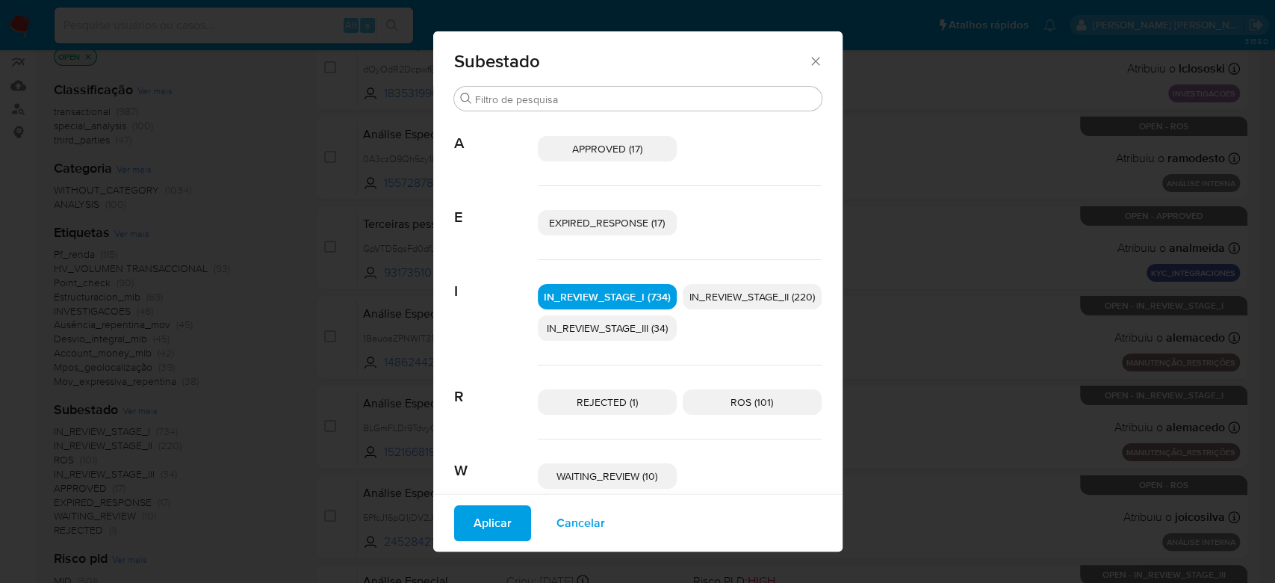
click at [736, 291] on span "IN_REVIEW_STAGE_II (220)" at bounding box center [751, 296] width 125 height 15
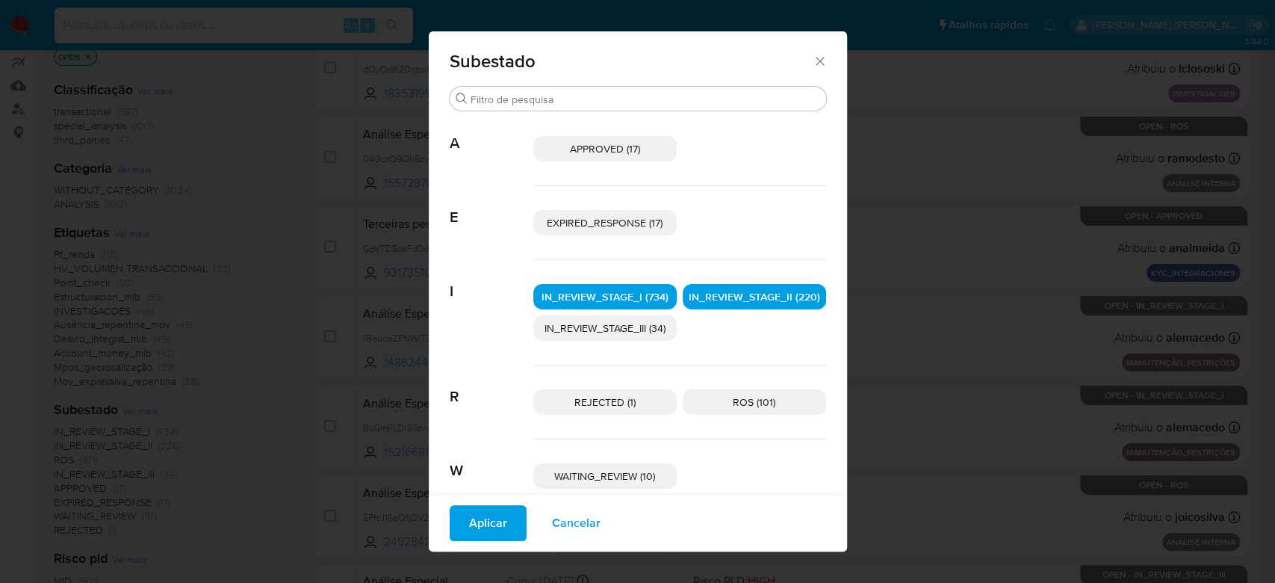
click at [469, 532] on span "Aplicar" at bounding box center [488, 522] width 38 height 33
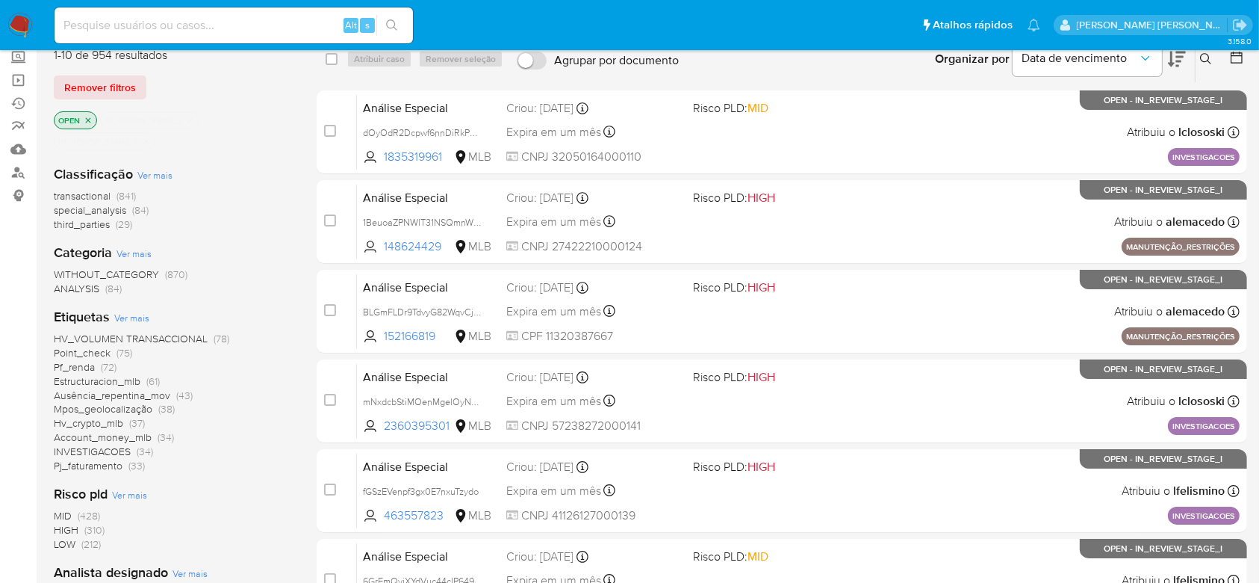
scroll to position [199, 0]
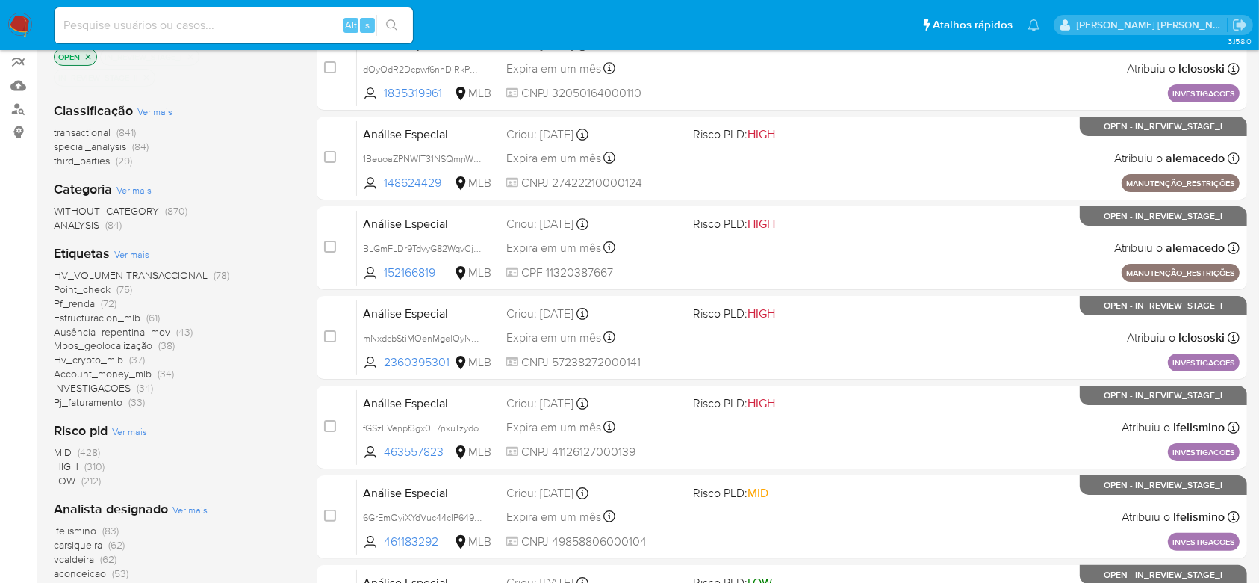
click at [135, 252] on span "Ver mais" at bounding box center [131, 253] width 35 height 13
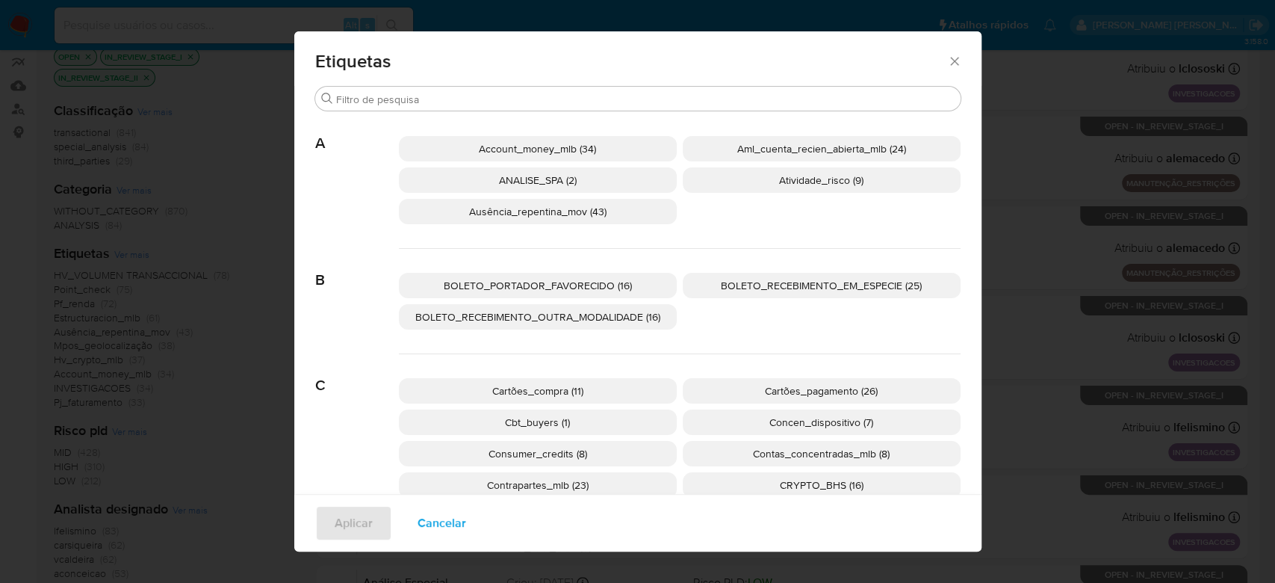
click at [938, 61] on span "Etiquetas" at bounding box center [631, 61] width 633 height 18
click at [948, 57] on icon "Fechar" at bounding box center [954, 61] width 15 height 15
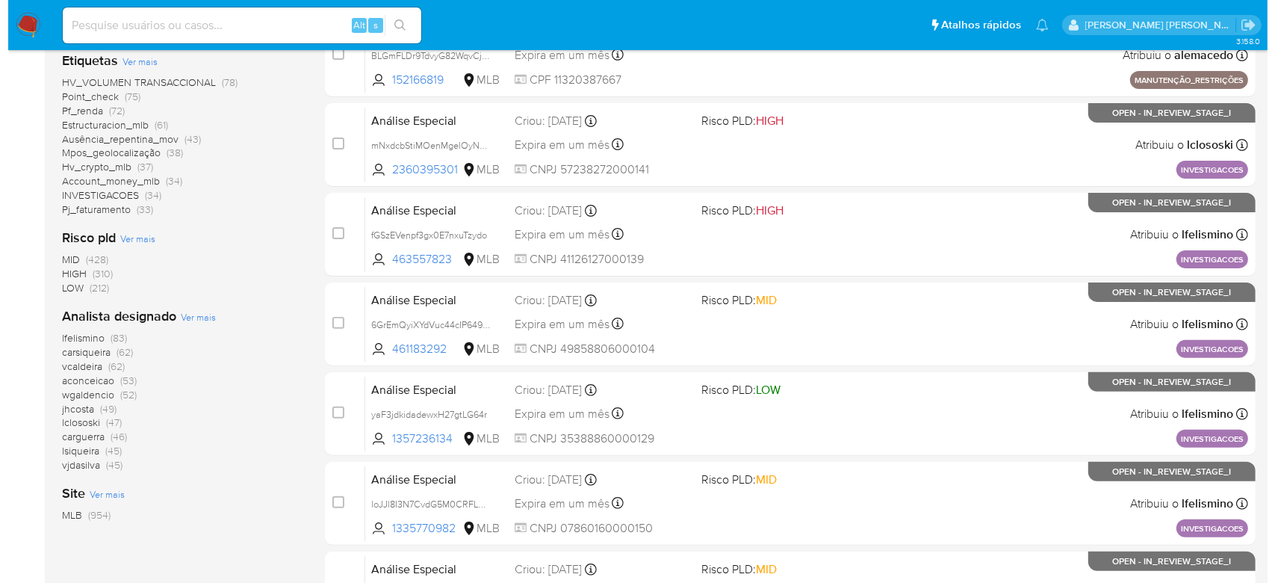
scroll to position [398, 0]
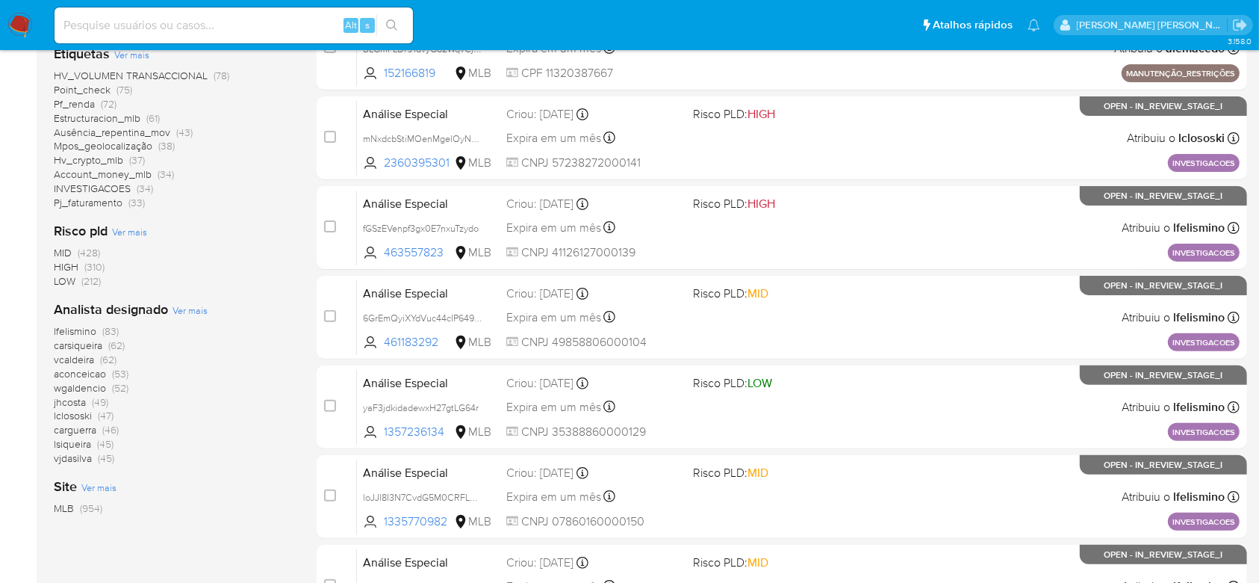
click at [191, 306] on span "Ver mais" at bounding box center [190, 309] width 35 height 13
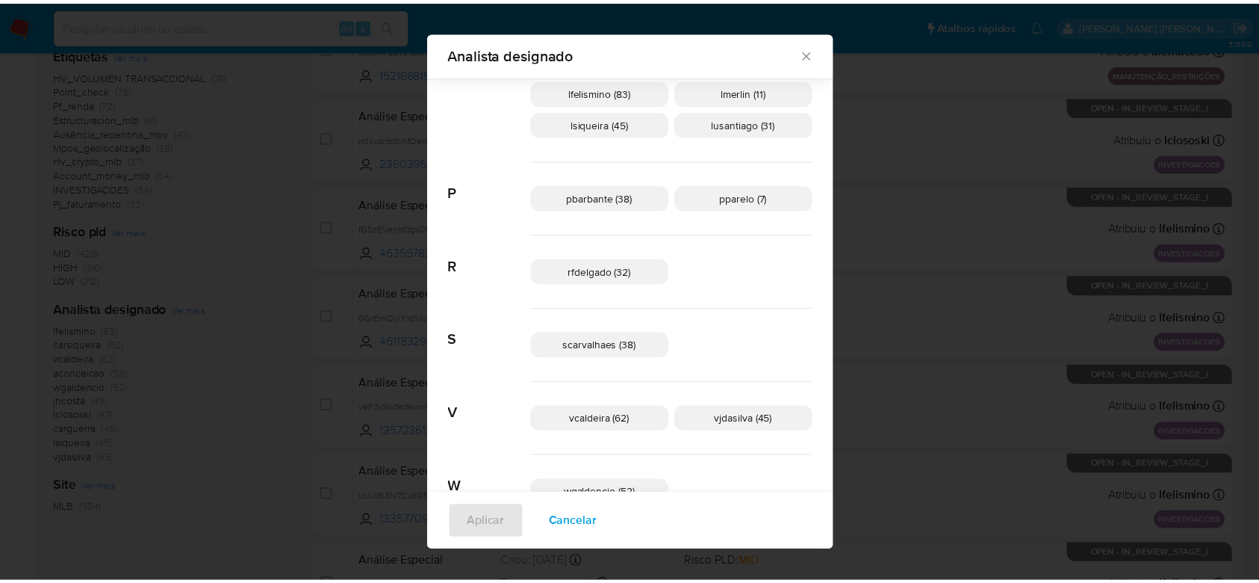
scroll to position [744, 0]
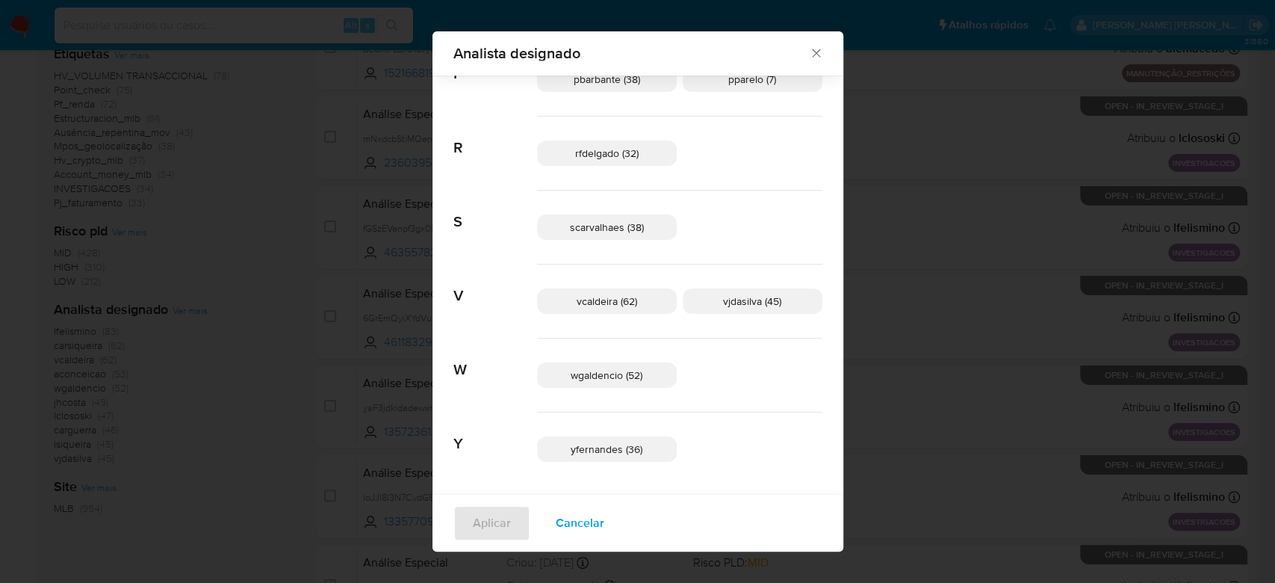
click at [809, 50] on icon "Fechar" at bounding box center [816, 53] width 15 height 15
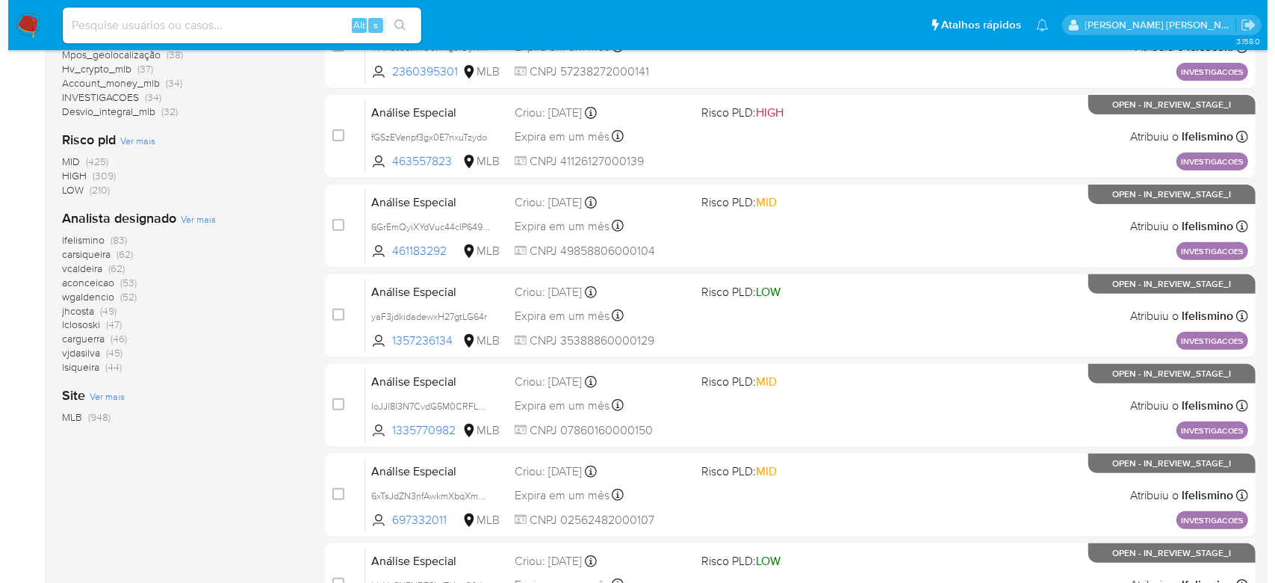
scroll to position [497, 0]
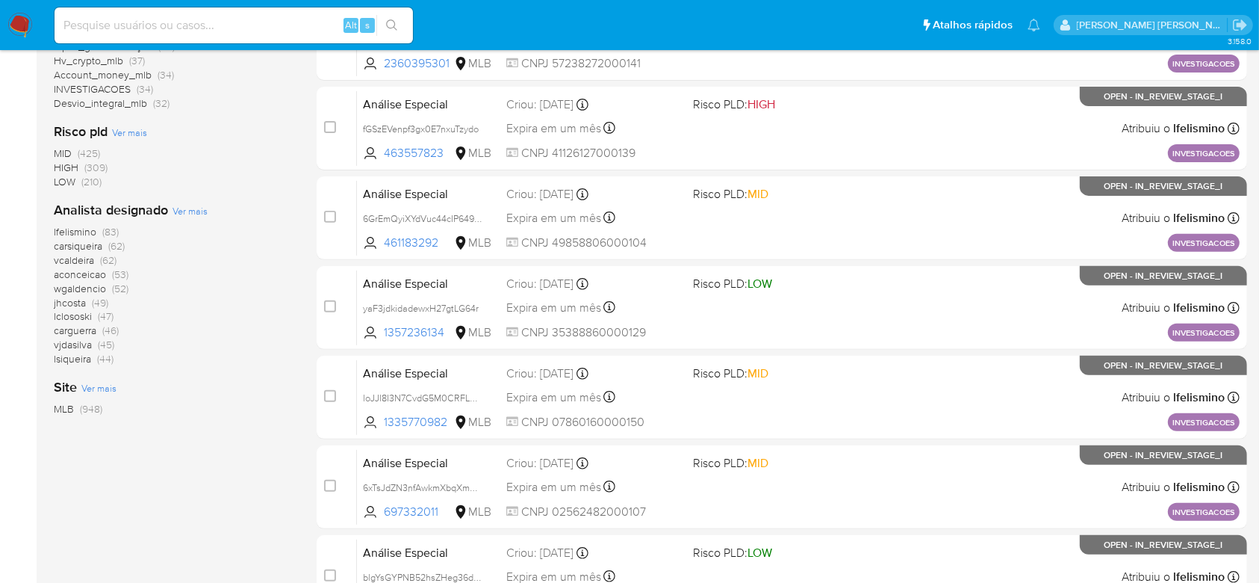
click at [190, 208] on span "Ver mais" at bounding box center [190, 210] width 35 height 13
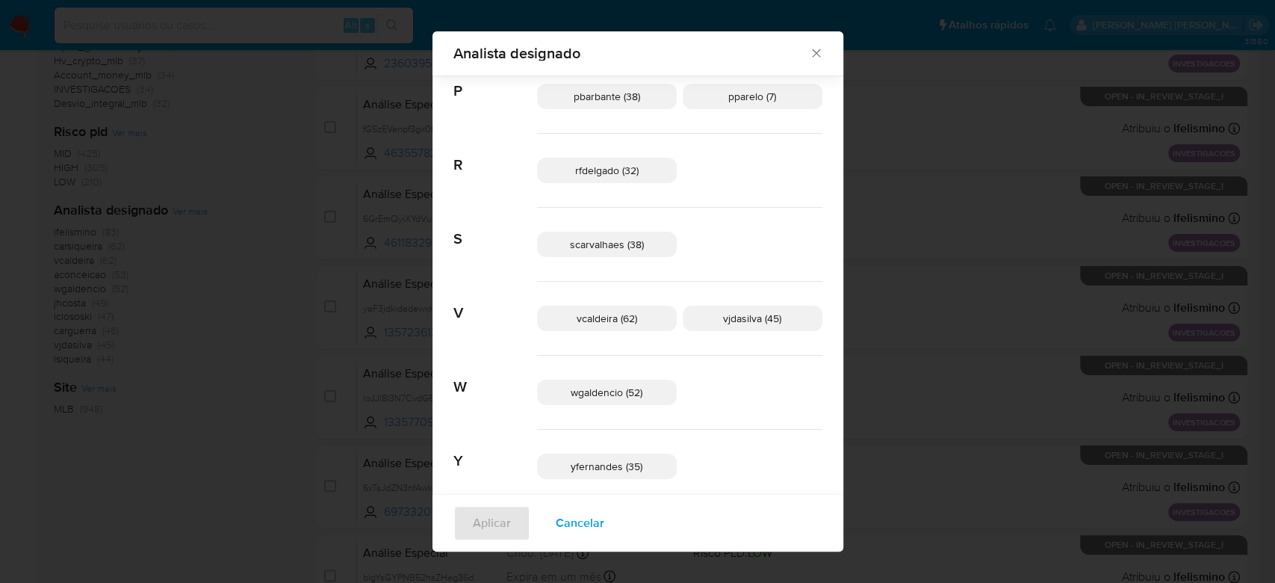
scroll to position [744, 0]
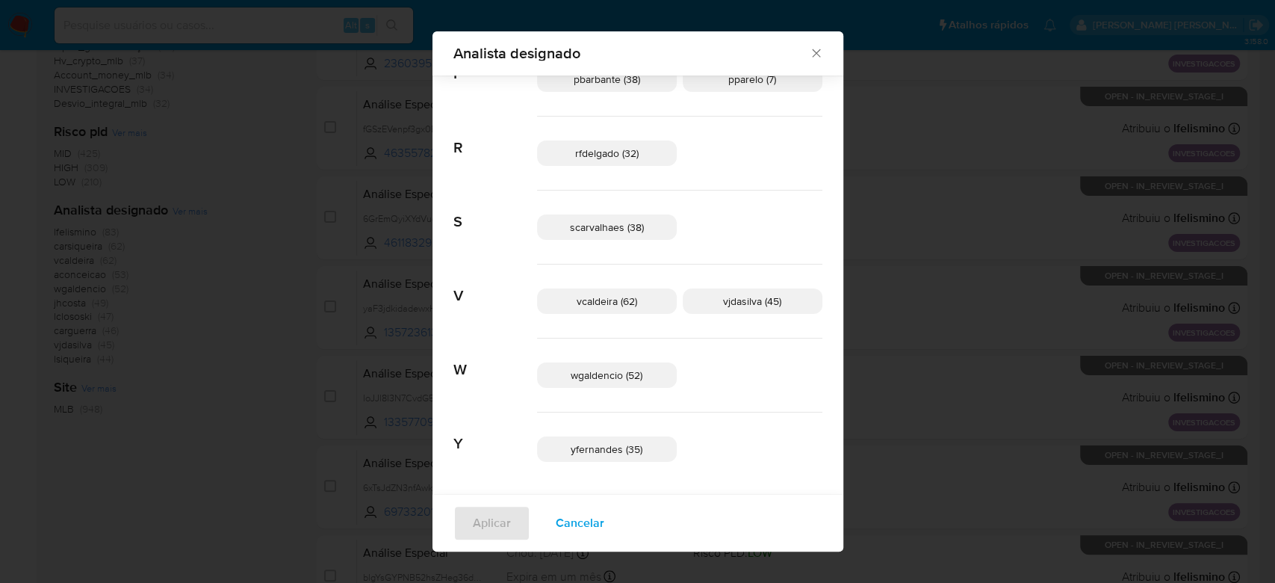
click at [809, 49] on icon "Fechar" at bounding box center [816, 53] width 15 height 15
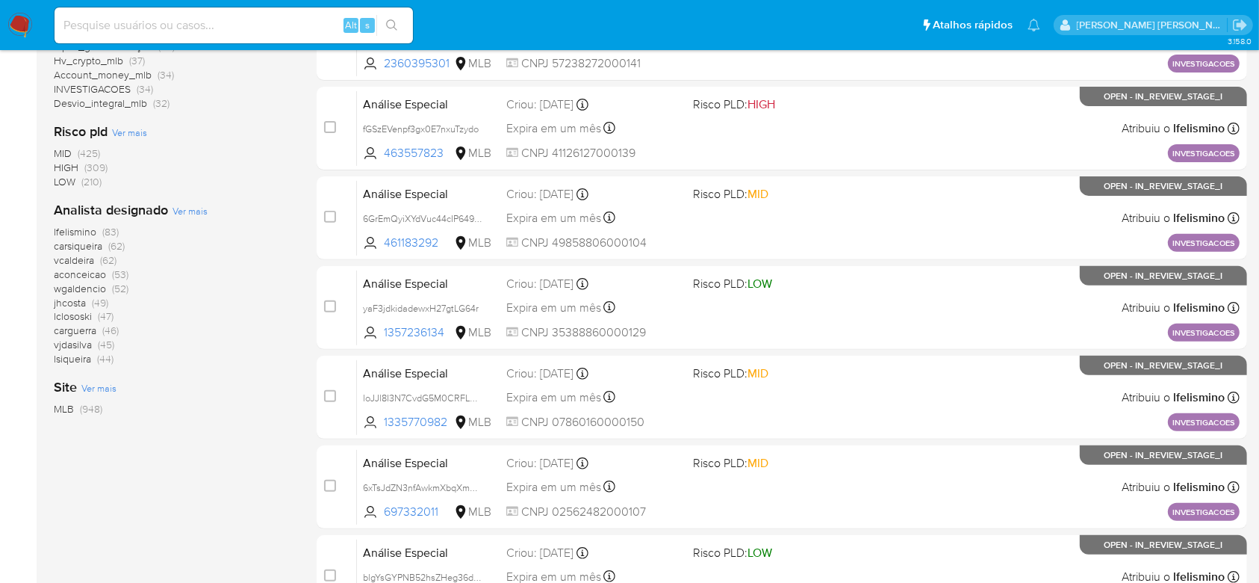
click at [179, 208] on span "Ver mais" at bounding box center [190, 210] width 35 height 13
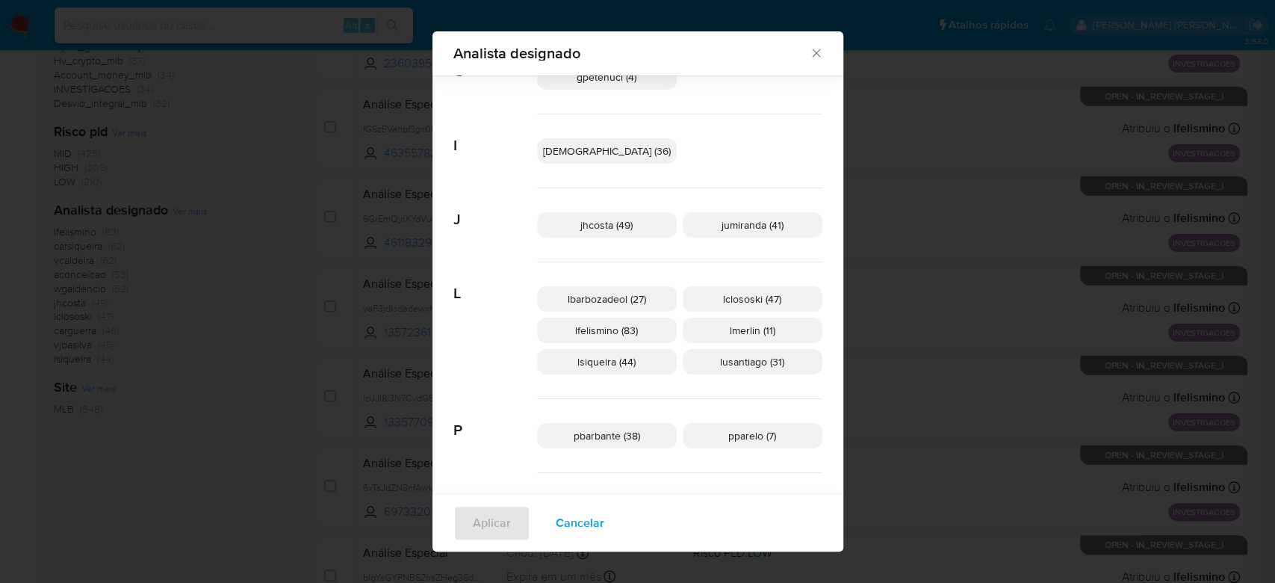
scroll to position [487, 0]
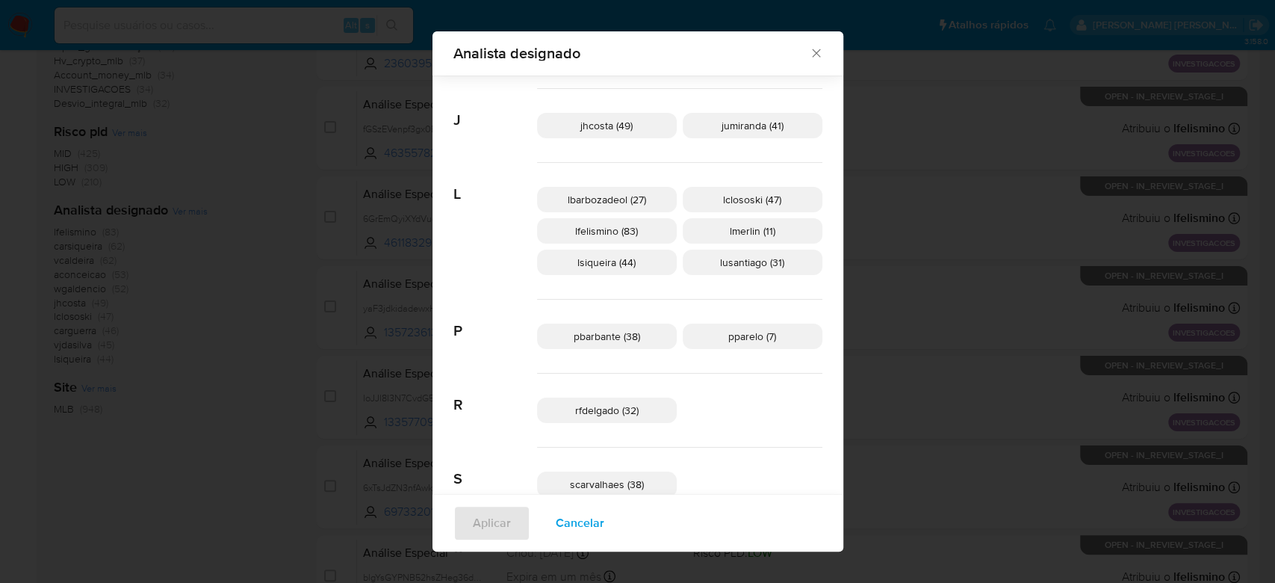
click at [636, 266] on span "lsiqueira (44)" at bounding box center [606, 262] width 58 height 15
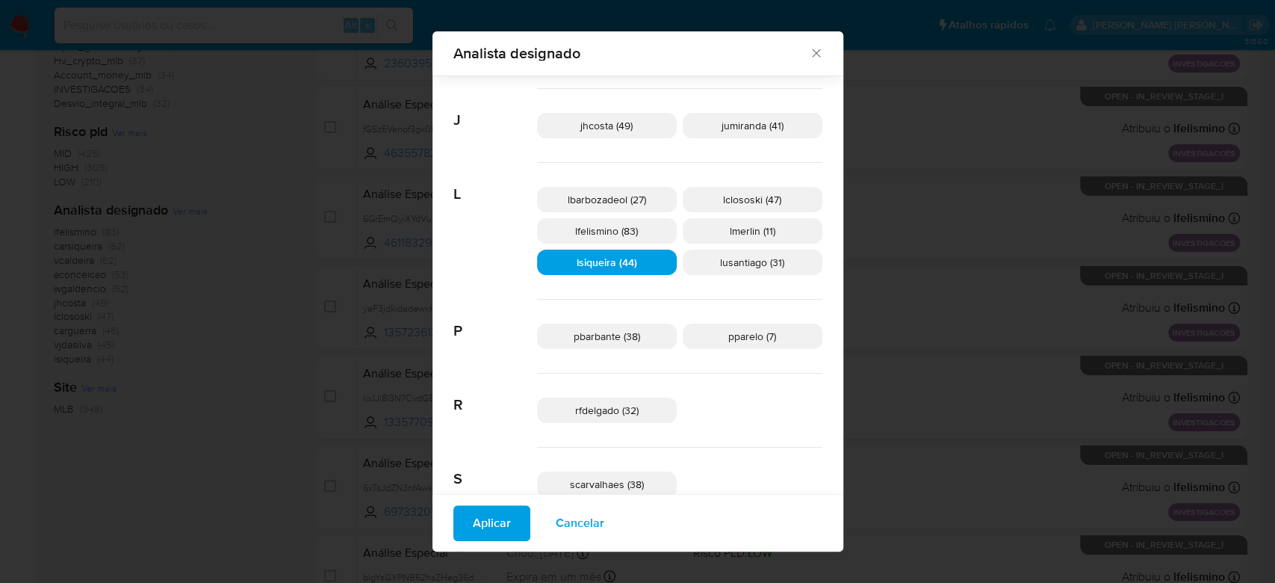
click at [637, 259] on span "lsiqueira (44)" at bounding box center [607, 262] width 60 height 15
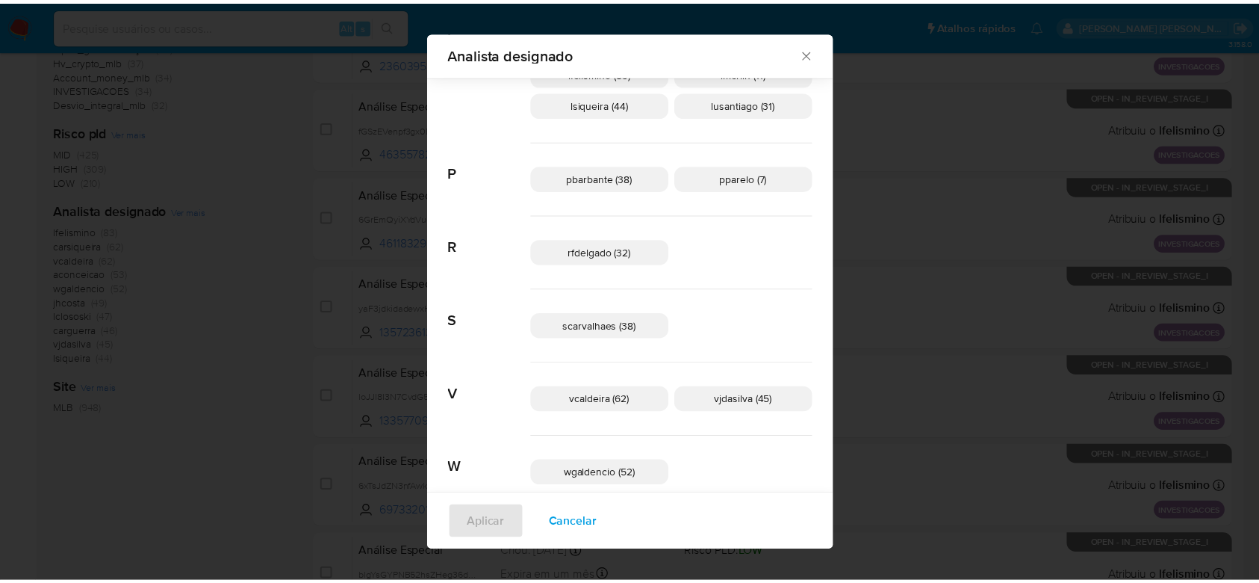
scroll to position [744, 0]
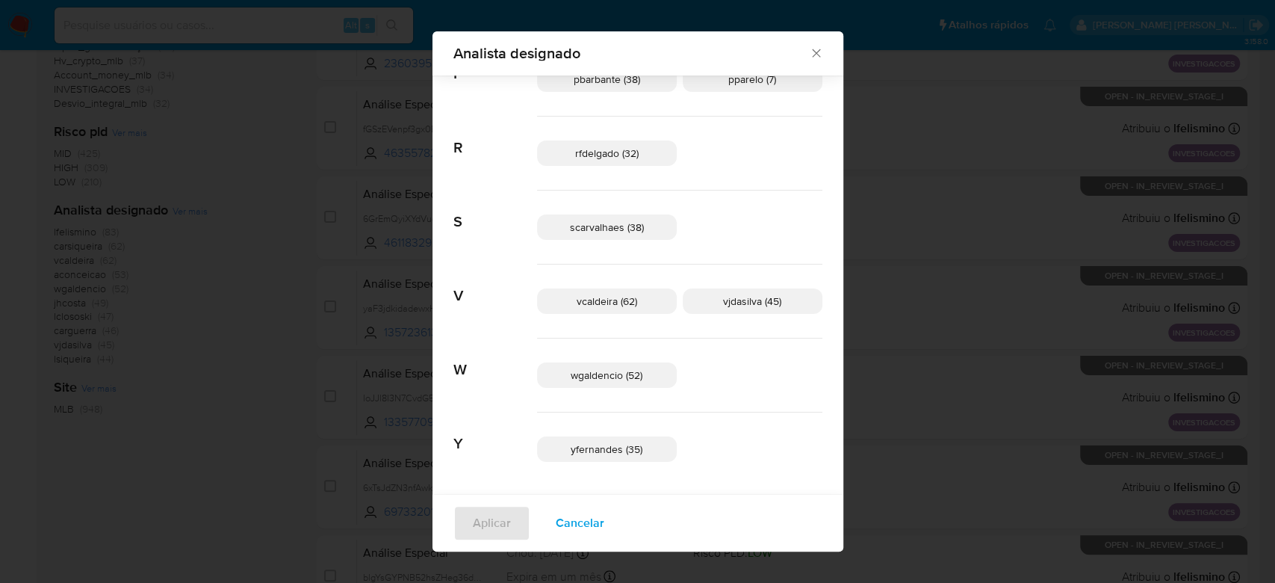
click at [809, 49] on icon "Fechar" at bounding box center [816, 53] width 15 height 15
